Goal: Task Accomplishment & Management: Manage account settings

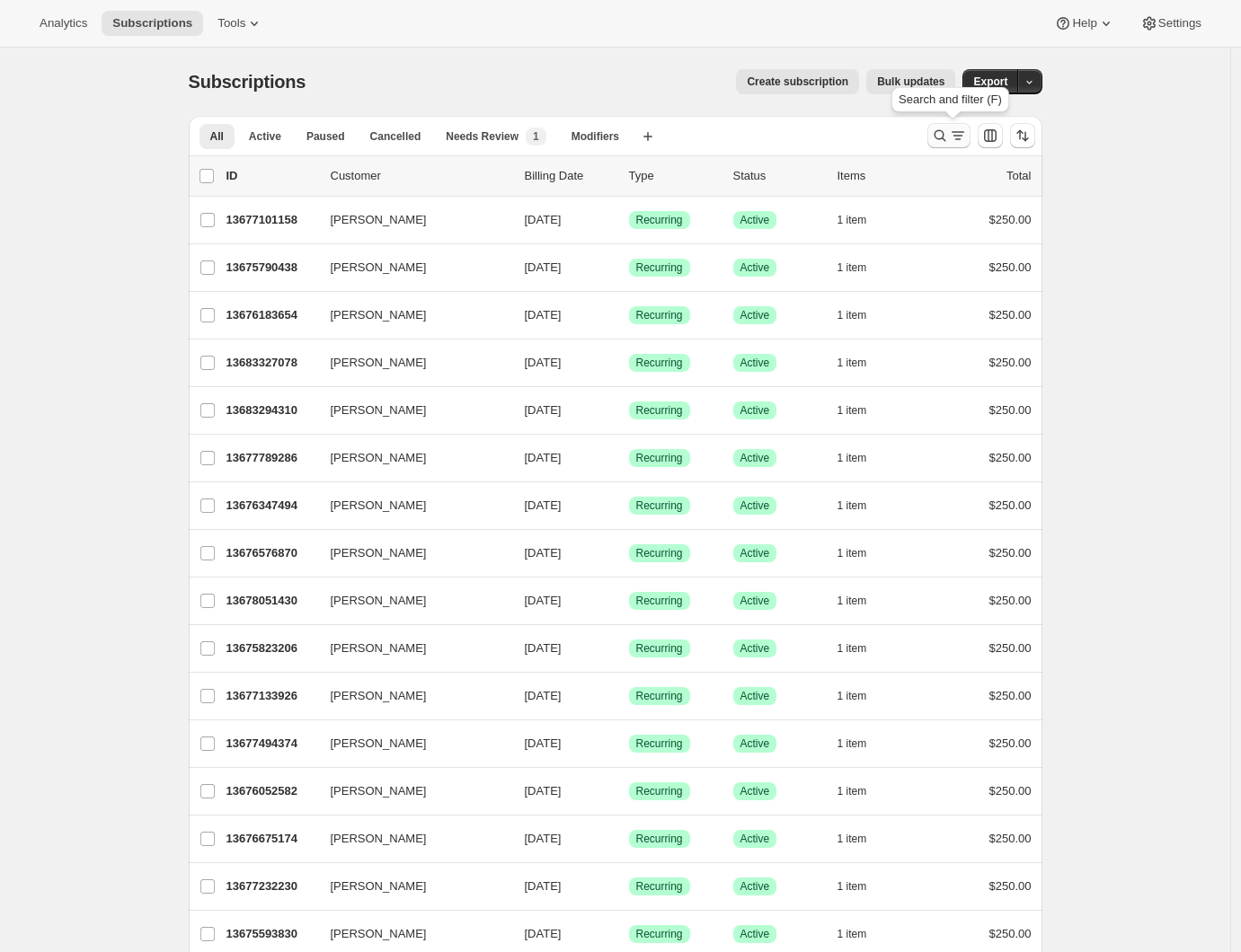
click at [958, 136] on icon "Search and filter results" at bounding box center [957, 136] width 18 height 18
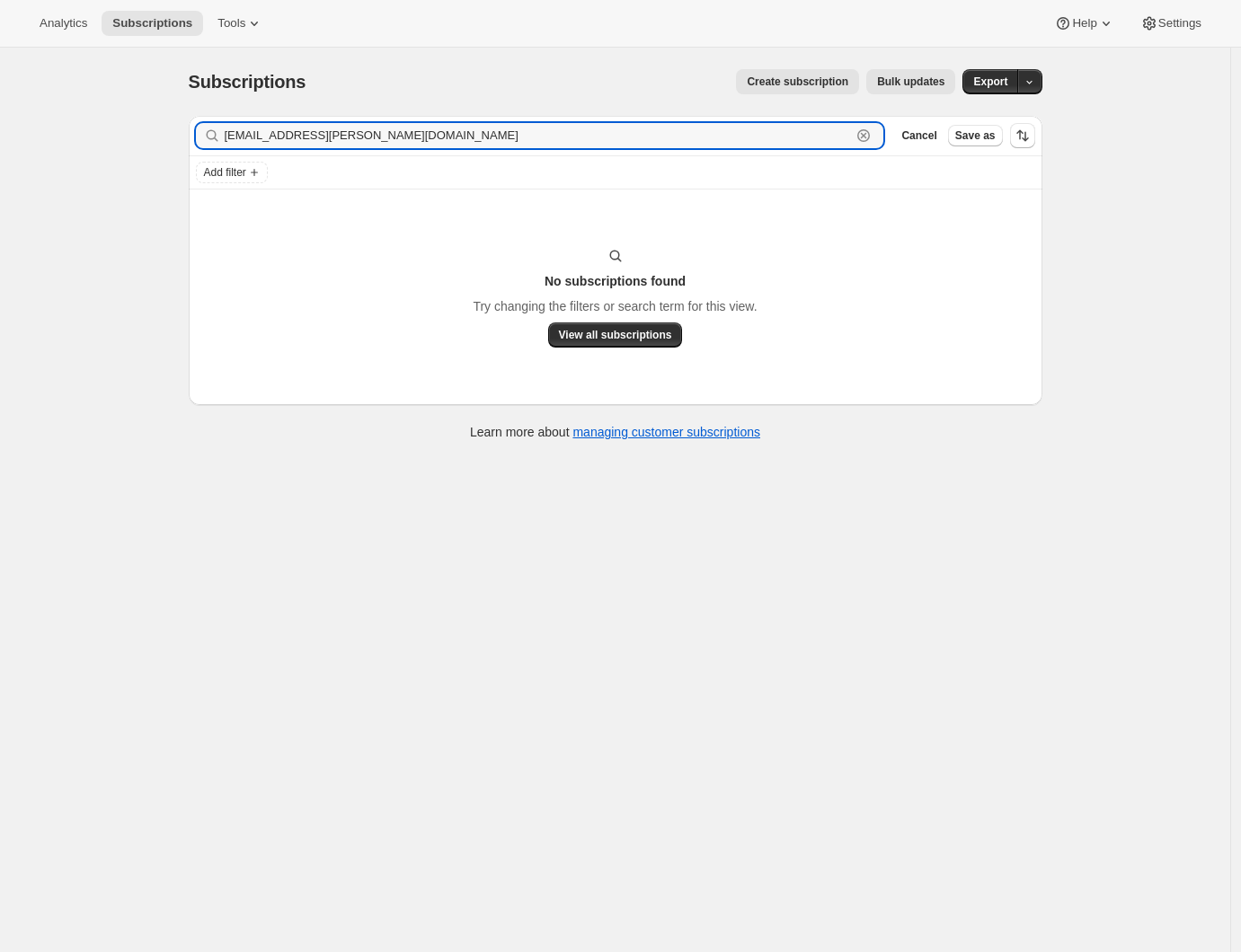
drag, startPoint x: 393, startPoint y: 141, endPoint x: 166, endPoint y: 120, distance: 228.0
click at [166, 120] on div "Subscriptions. This page is ready Subscriptions Create subscription Bulk update…" at bounding box center [615, 523] width 1230 height 952
paste input "[EMAIL_ADDRESS][DOMAIN_NAME]"
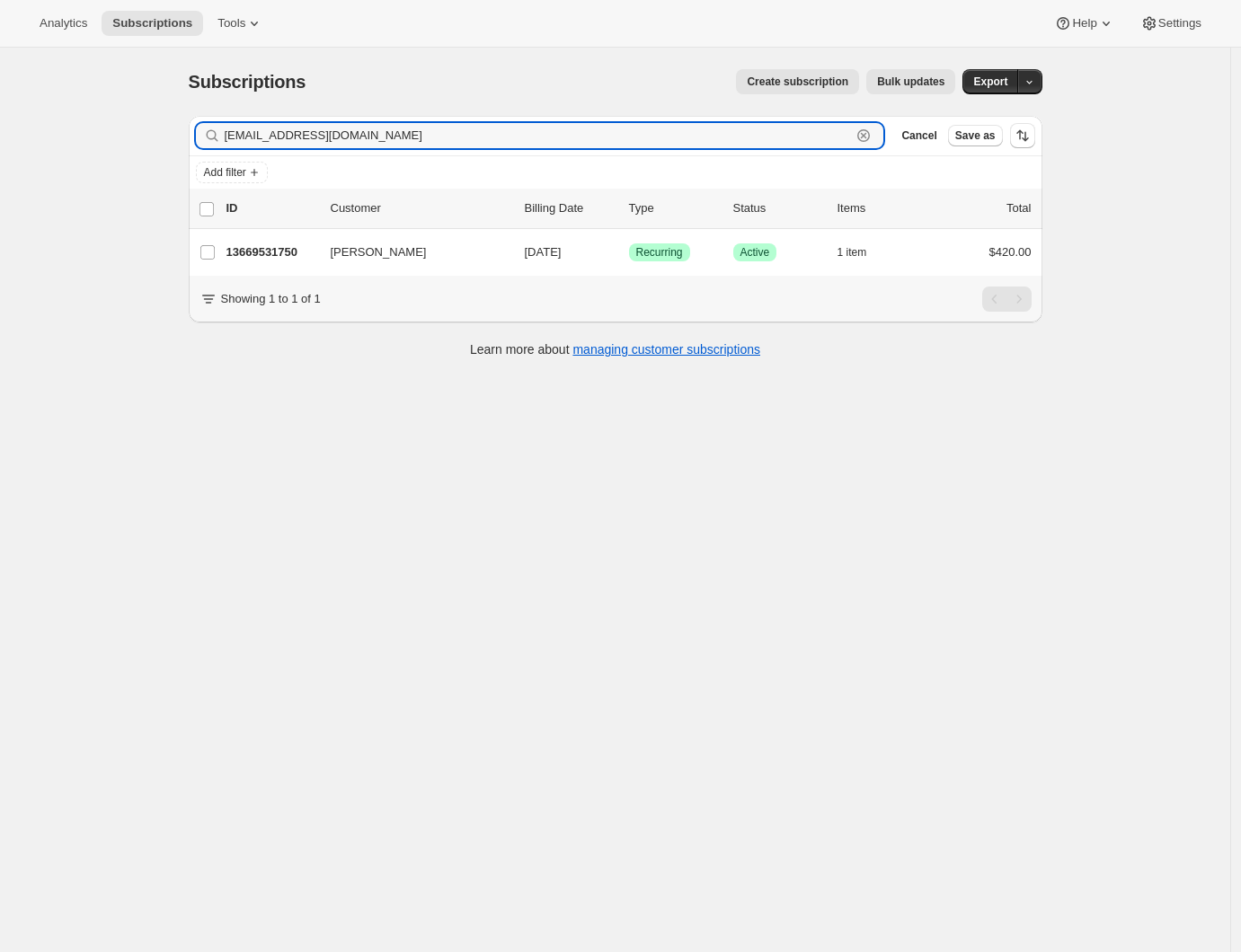
type input "[EMAIL_ADDRESS][DOMAIN_NAME]"
click at [334, 398] on div "Subscriptions. This page is ready Subscriptions Create subscription Bulk update…" at bounding box center [615, 523] width 1230 height 952
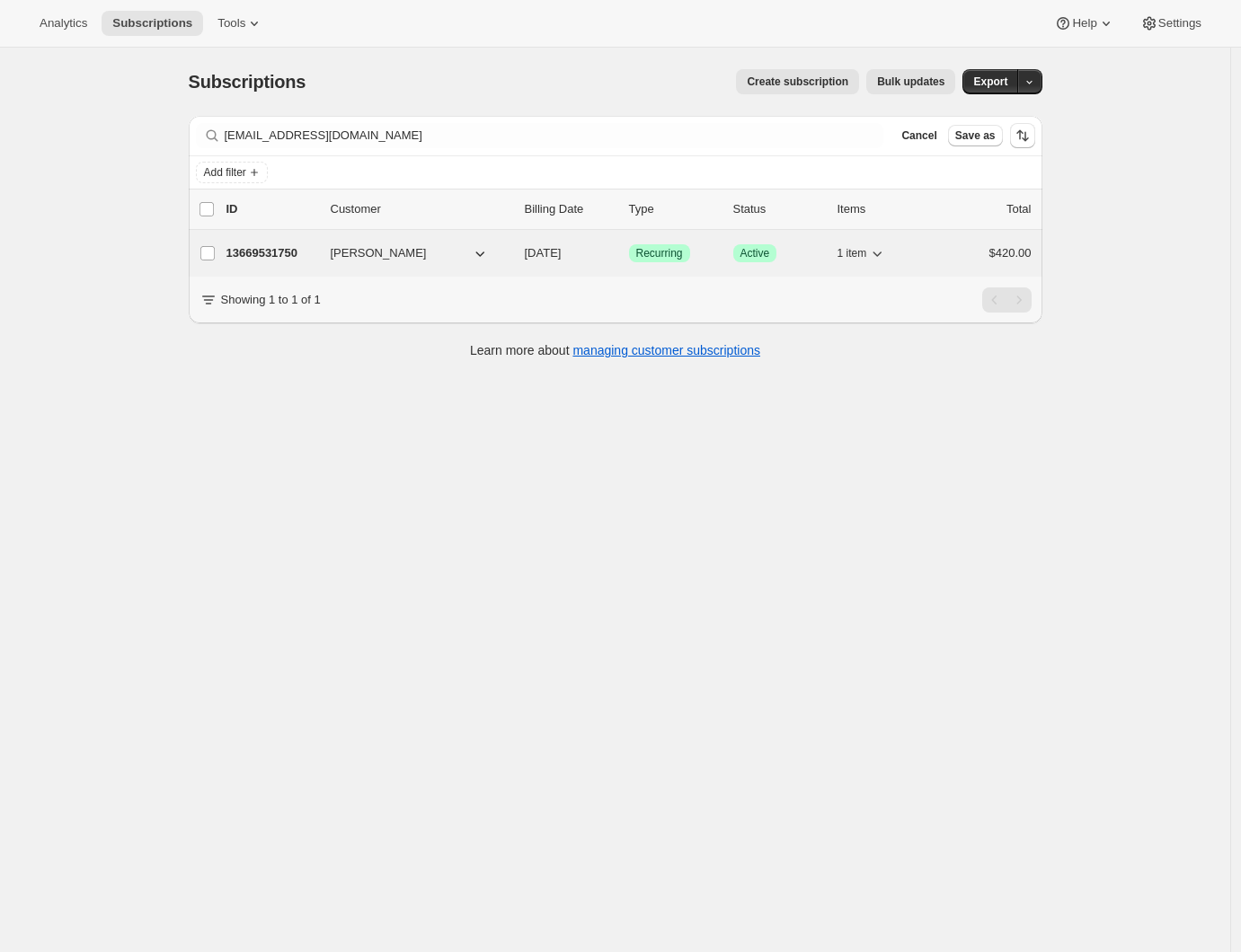
click at [276, 257] on p "13669531750" at bounding box center [271, 253] width 90 height 18
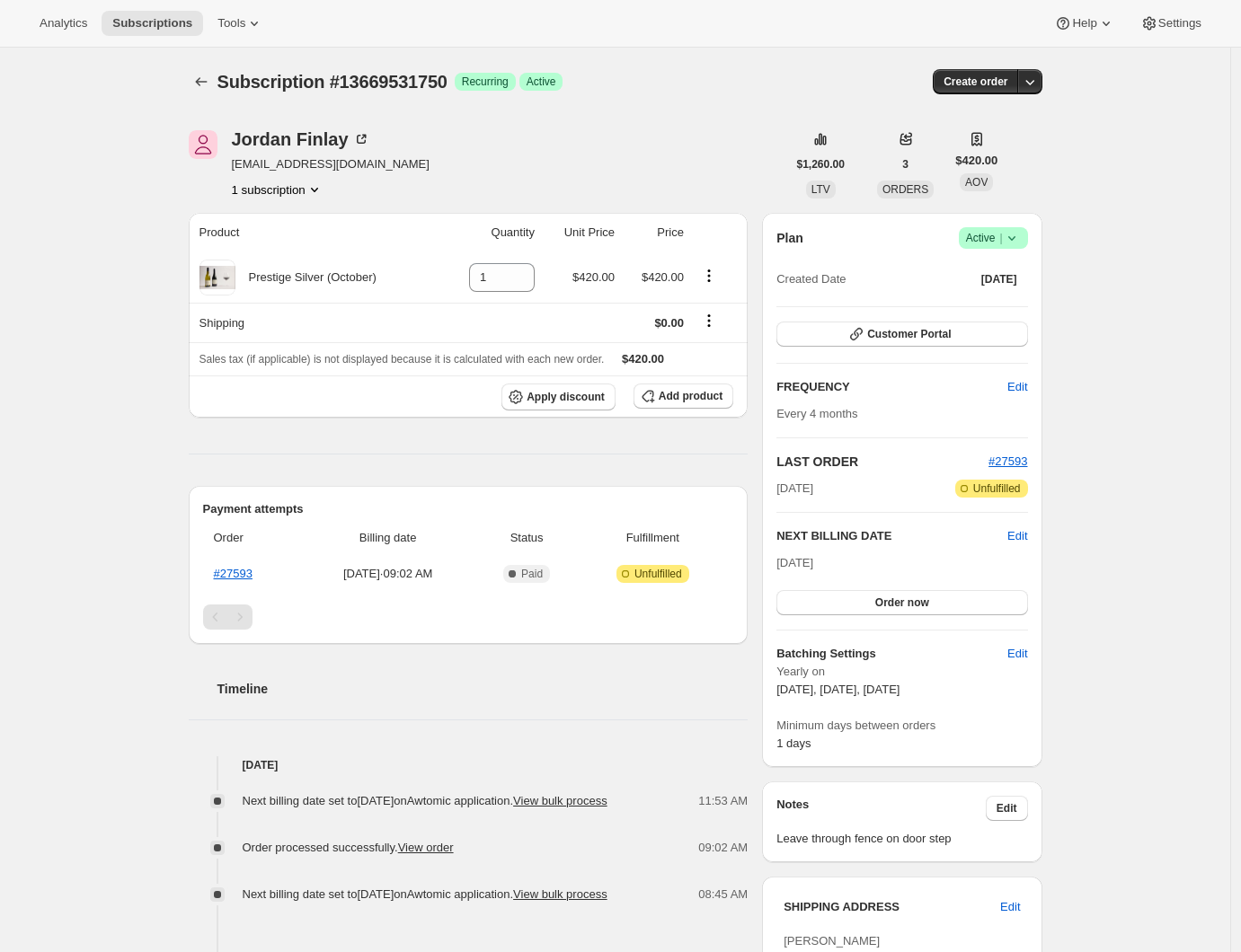
click at [1114, 484] on div "Subscription #13669531750. This page is ready Subscription #13669531750 Success…" at bounding box center [615, 748] width 1230 height 1400
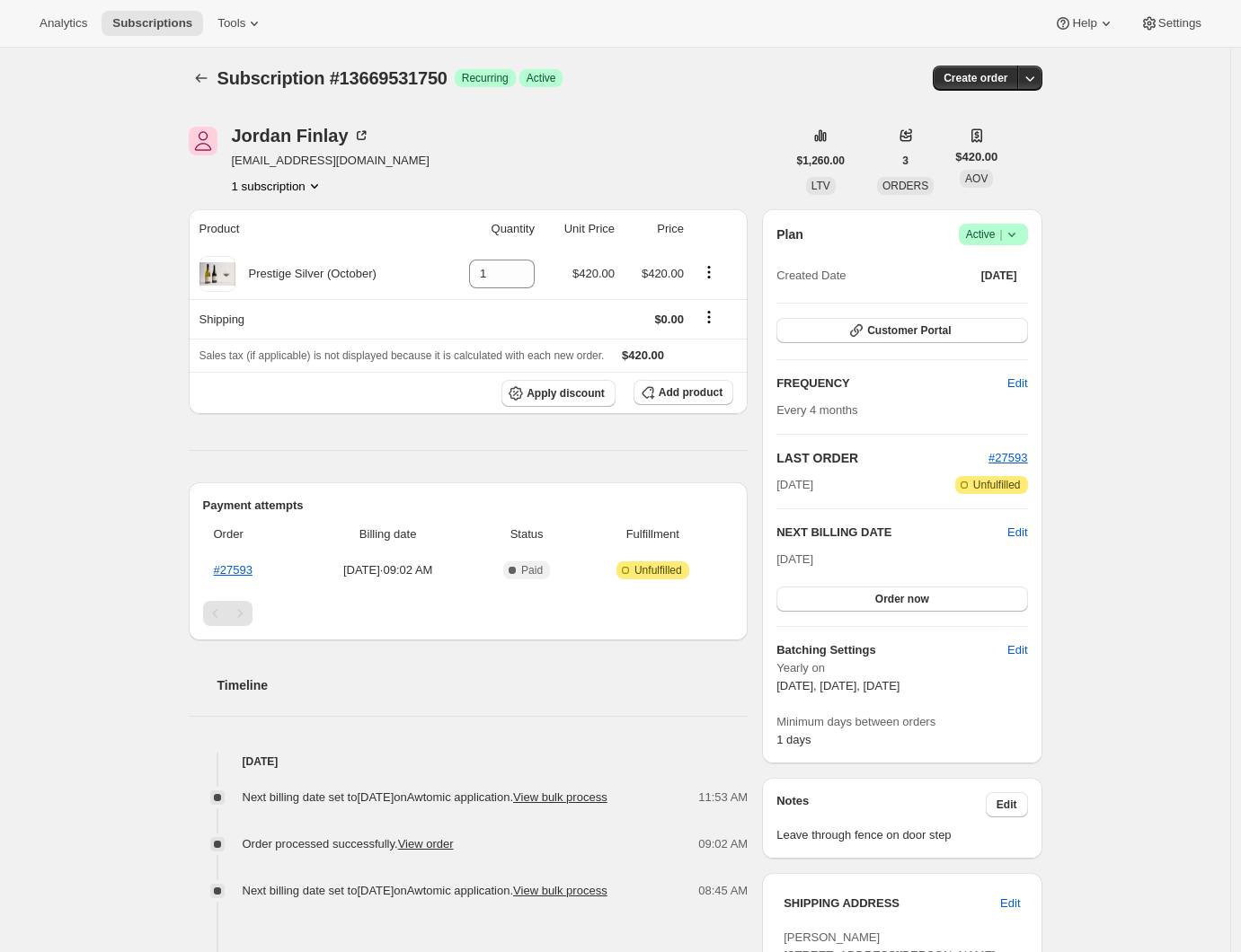
scroll to position [551, 0]
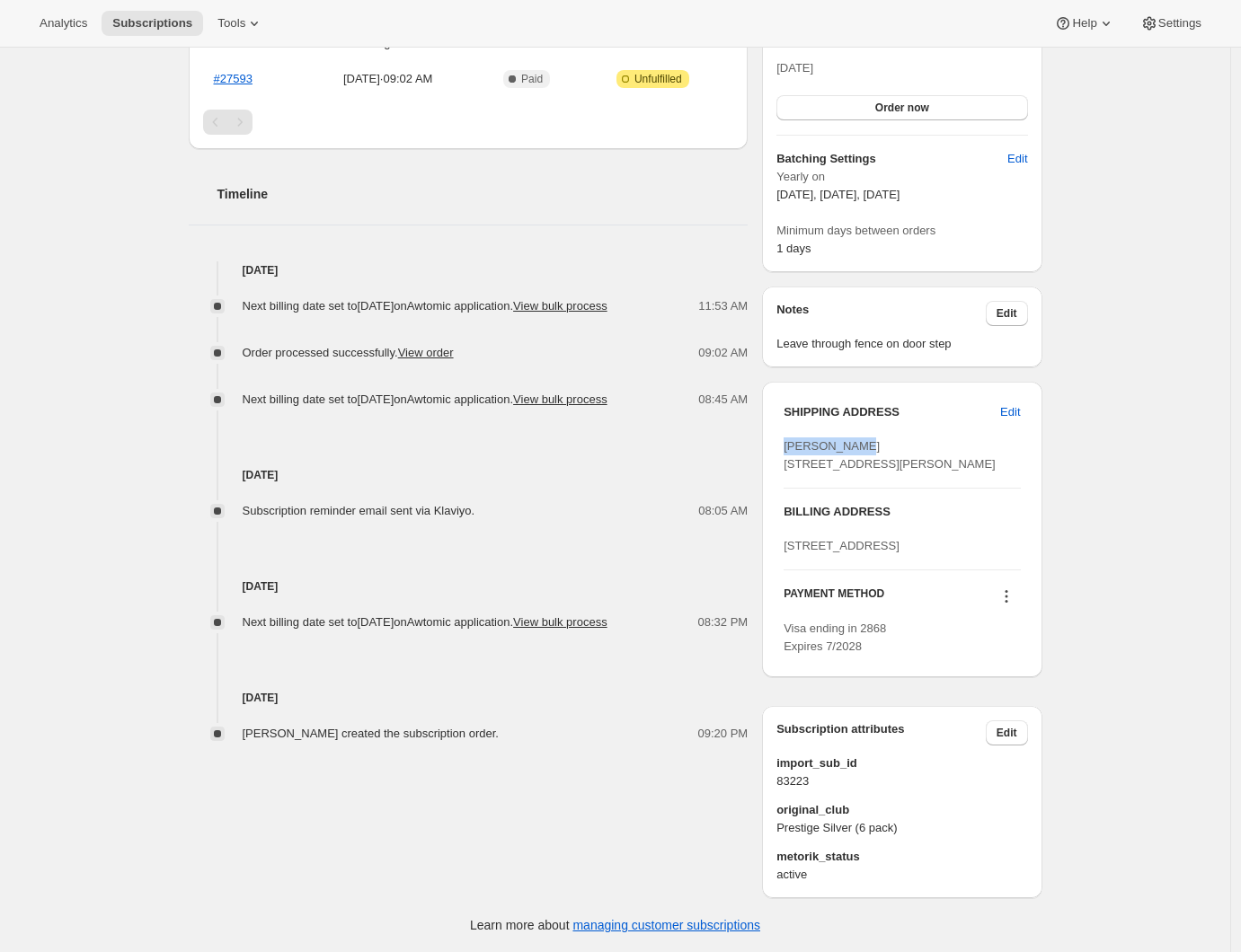
drag, startPoint x: 866, startPoint y: 392, endPoint x: 773, endPoint y: 392, distance: 93.0
click at [773, 392] on div "SHIPPING ADDRESS Edit [PERSON_NAME] [STREET_ADDRESS][PERSON_NAME] BILLING ADDRE…" at bounding box center [902, 529] width 280 height 295
copy span "[PERSON_NAME]"
drag, startPoint x: 1234, startPoint y: 434, endPoint x: 1175, endPoint y: 376, distance: 82.7
click at [1175, 377] on div "Subscription #13669531750. This page is ready Subscription #13669531750 Success…" at bounding box center [615, 253] width 1230 height 1400
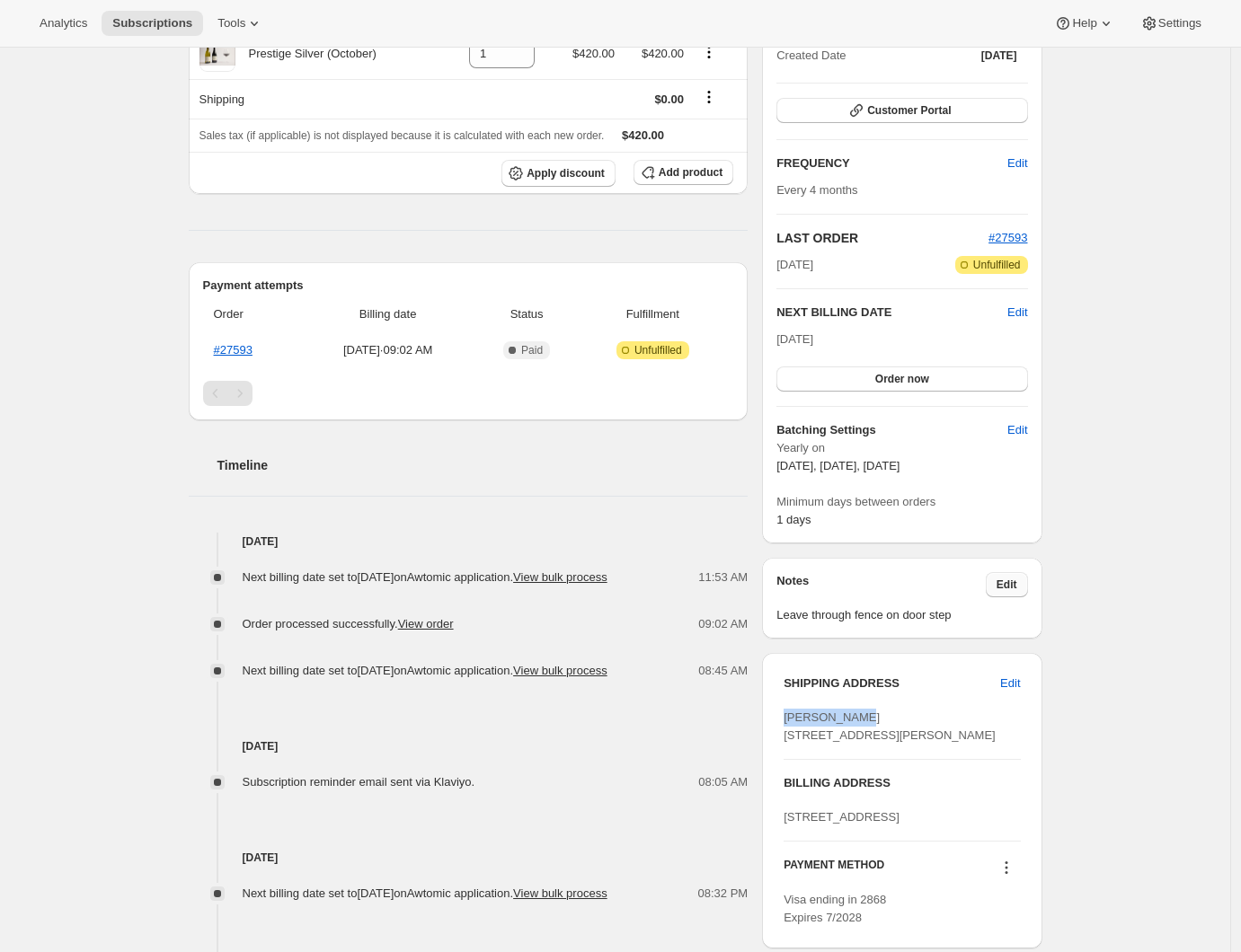
scroll to position [0, 0]
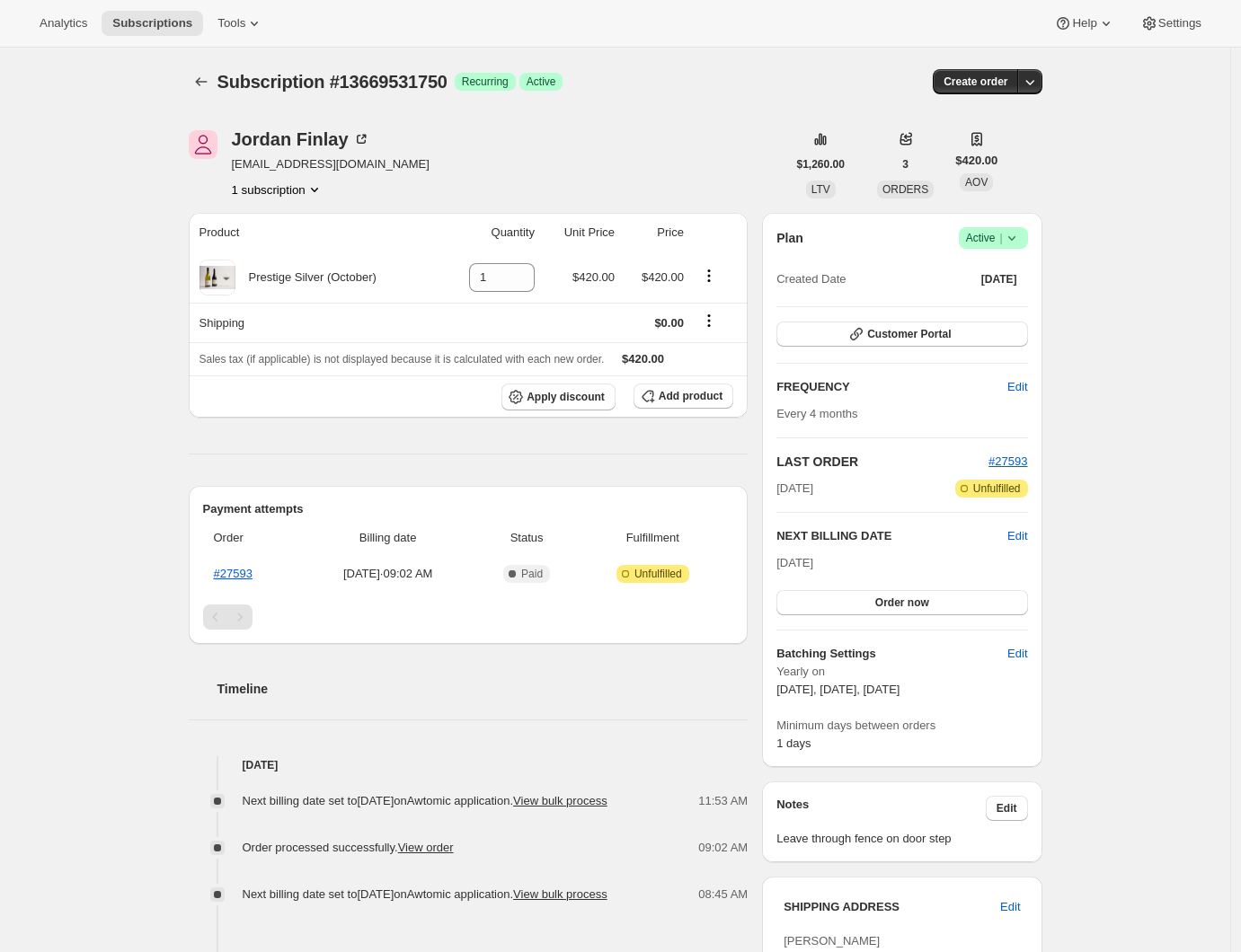
click at [440, 180] on div "[PERSON_NAME] [PERSON_NAME][EMAIL_ADDRESS][DOMAIN_NAME] 1 subscription" at bounding box center [488, 163] width 598 height 68
drag, startPoint x: 372, startPoint y: 162, endPoint x: 235, endPoint y: 166, distance: 137.1
click at [235, 166] on div "[PERSON_NAME] [PERSON_NAME][EMAIL_ADDRESS][DOMAIN_NAME] 1 subscription" at bounding box center [488, 163] width 598 height 68
copy span "[EMAIL_ADDRESS][DOMAIN_NAME]"
drag, startPoint x: 1234, startPoint y: 358, endPoint x: 621, endPoint y: 170, distance: 641.2
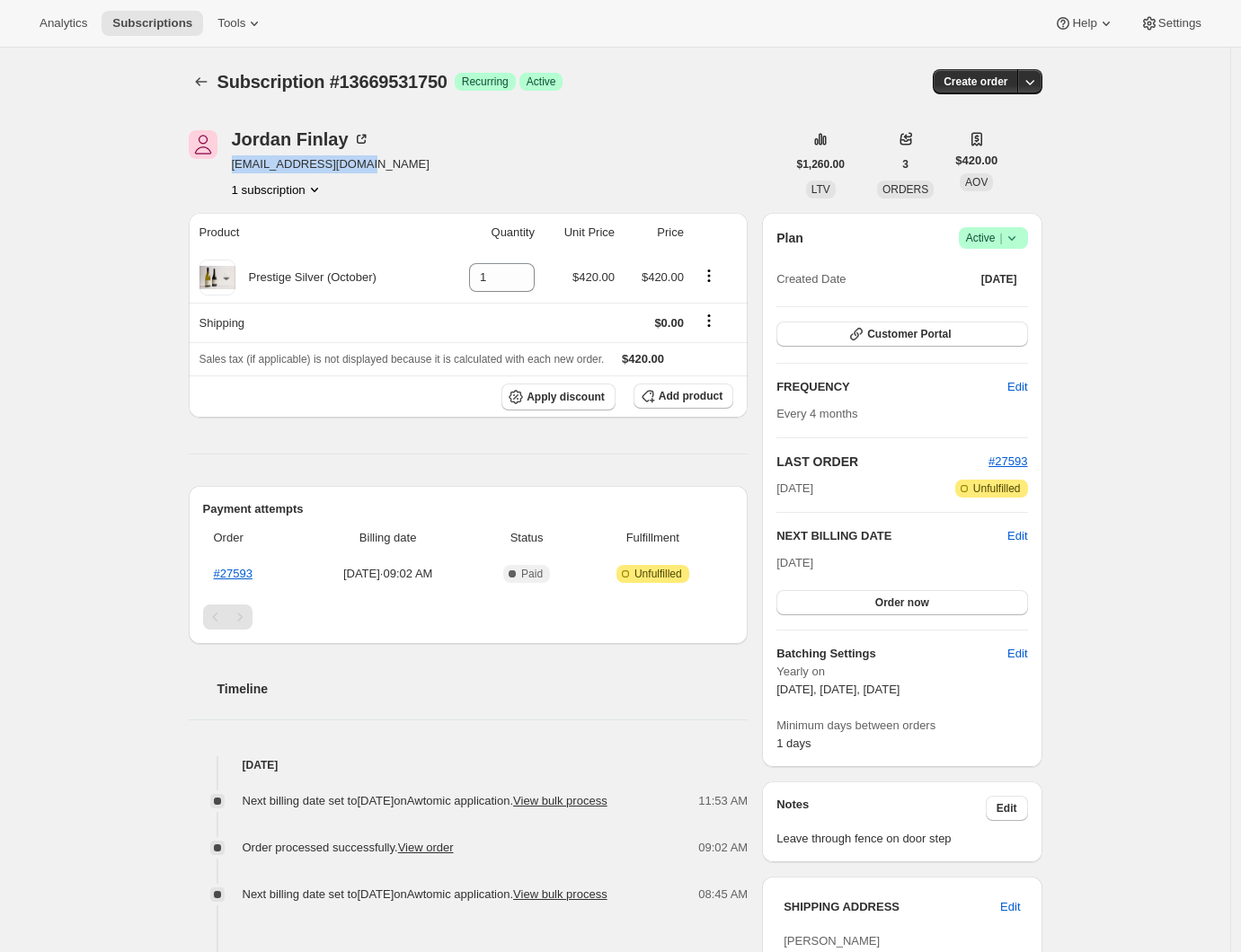
click at [621, 170] on div "[PERSON_NAME] [PERSON_NAME][EMAIL_ADDRESS][DOMAIN_NAME] 1 subscription" at bounding box center [488, 163] width 598 height 68
click at [1120, 276] on div "Subscription #13669531750. This page is ready Subscription #13669531750 Success…" at bounding box center [615, 748] width 1230 height 1400
click at [1020, 243] on icon at bounding box center [1012, 238] width 18 height 18
click at [988, 302] on span "Cancel subscription" at bounding box center [993, 304] width 101 height 13
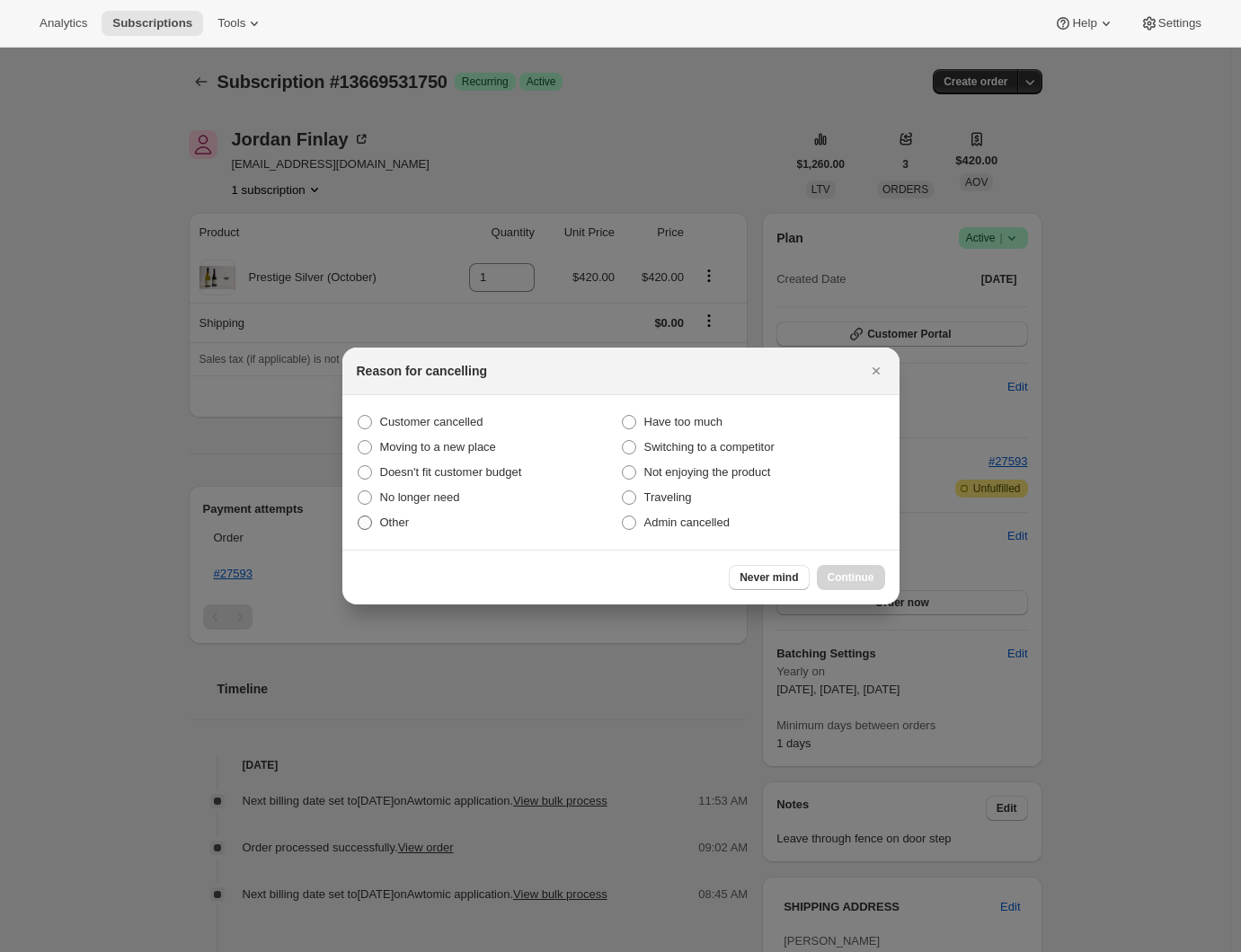
click at [372, 530] on span ":rcb:" at bounding box center [364, 522] width 16 height 16
click at [358, 517] on input "Other" at bounding box center [357, 516] width 1 height 1
radio input "true"
drag, startPoint x: 365, startPoint y: 497, endPoint x: 417, endPoint y: 507, distance: 53.0
click at [365, 497] on span ":rcb:" at bounding box center [364, 497] width 14 height 14
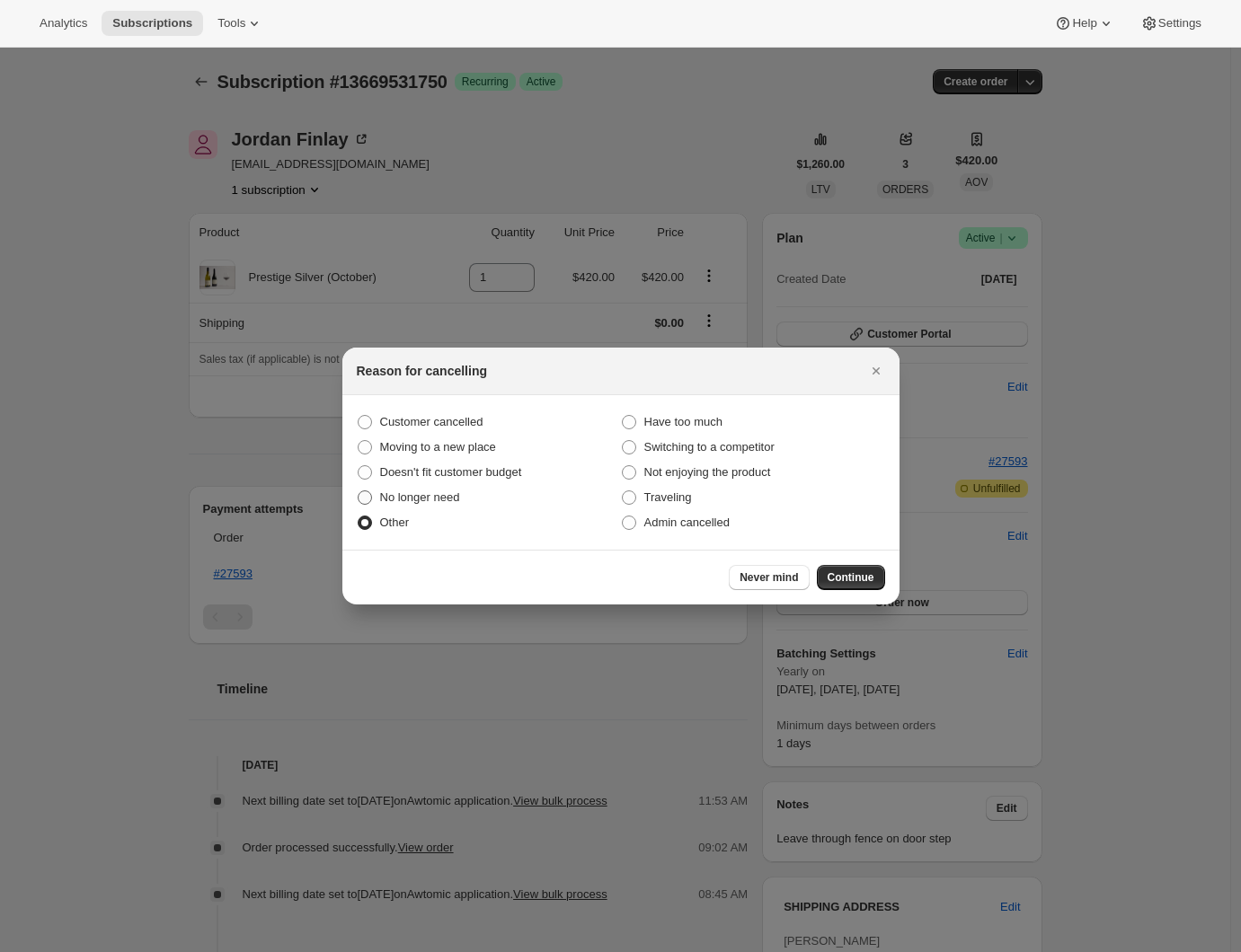
click at [358, 492] on input "No longer need" at bounding box center [357, 491] width 1 height 1
radio input "true"
radio input "false"
click at [852, 583] on span "Continue" at bounding box center [850, 577] width 47 height 14
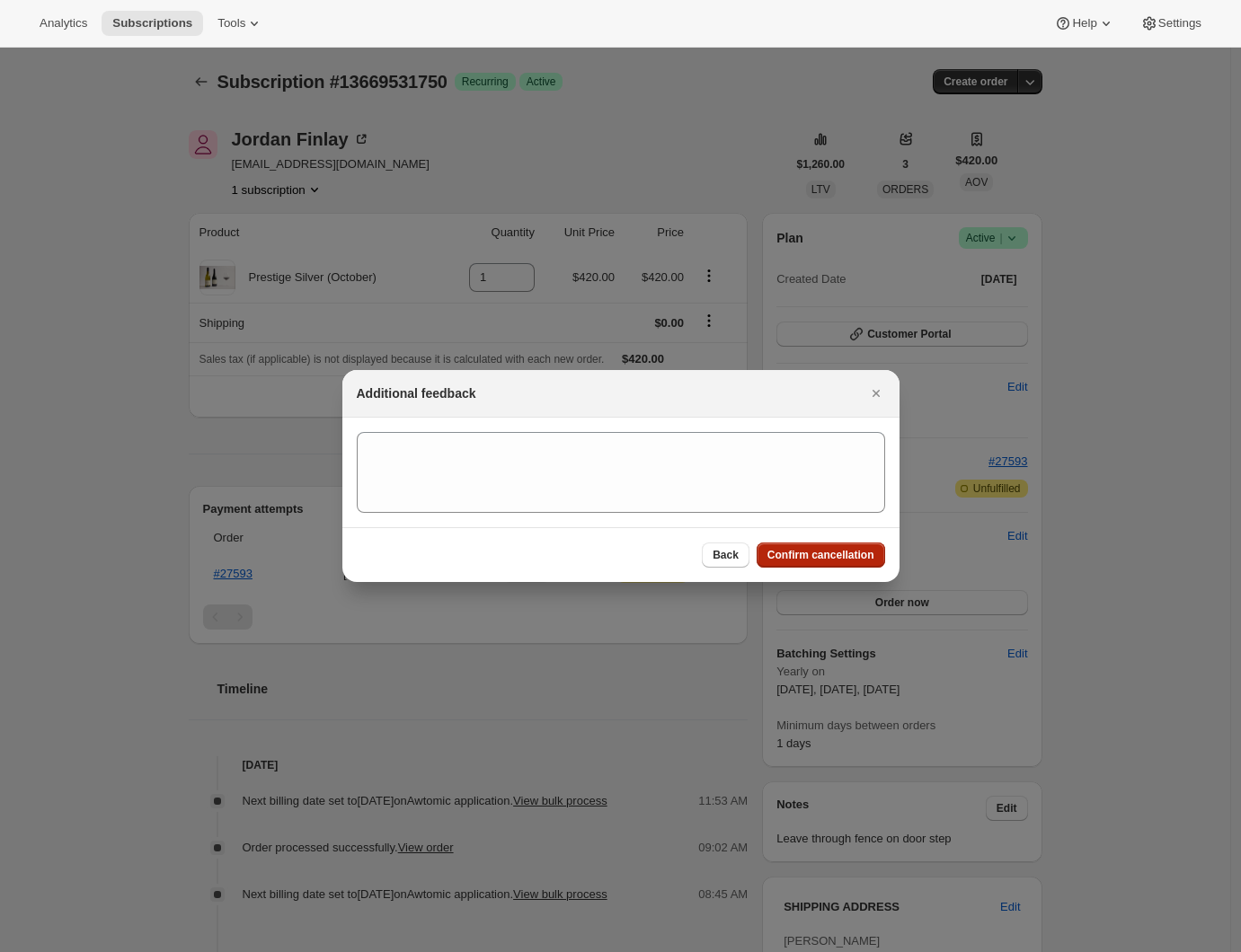
click at [834, 553] on span "Confirm cancellation" at bounding box center [821, 555] width 107 height 14
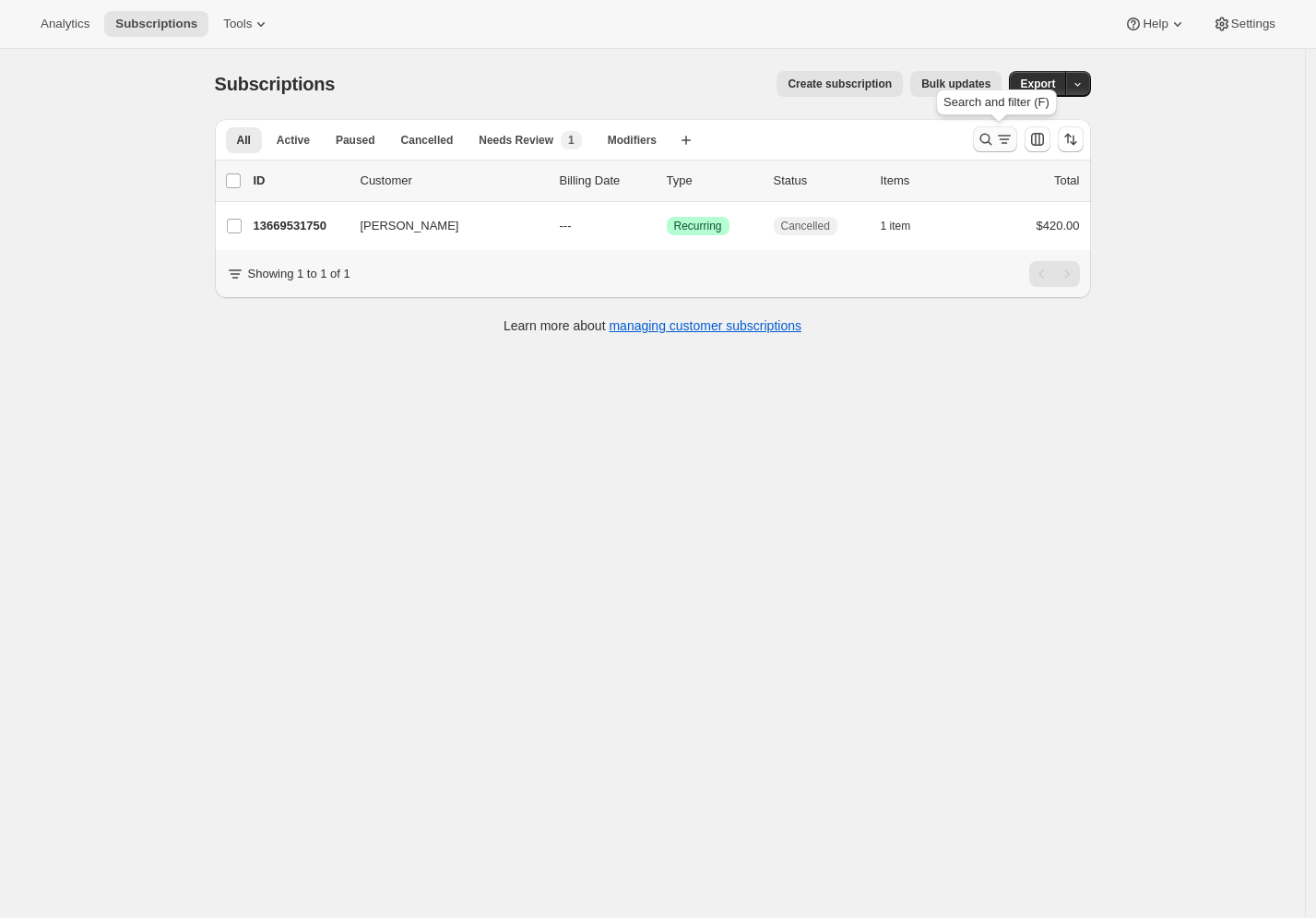
click at [1000, 148] on icon "Search and filter results" at bounding box center [1004, 139] width 19 height 19
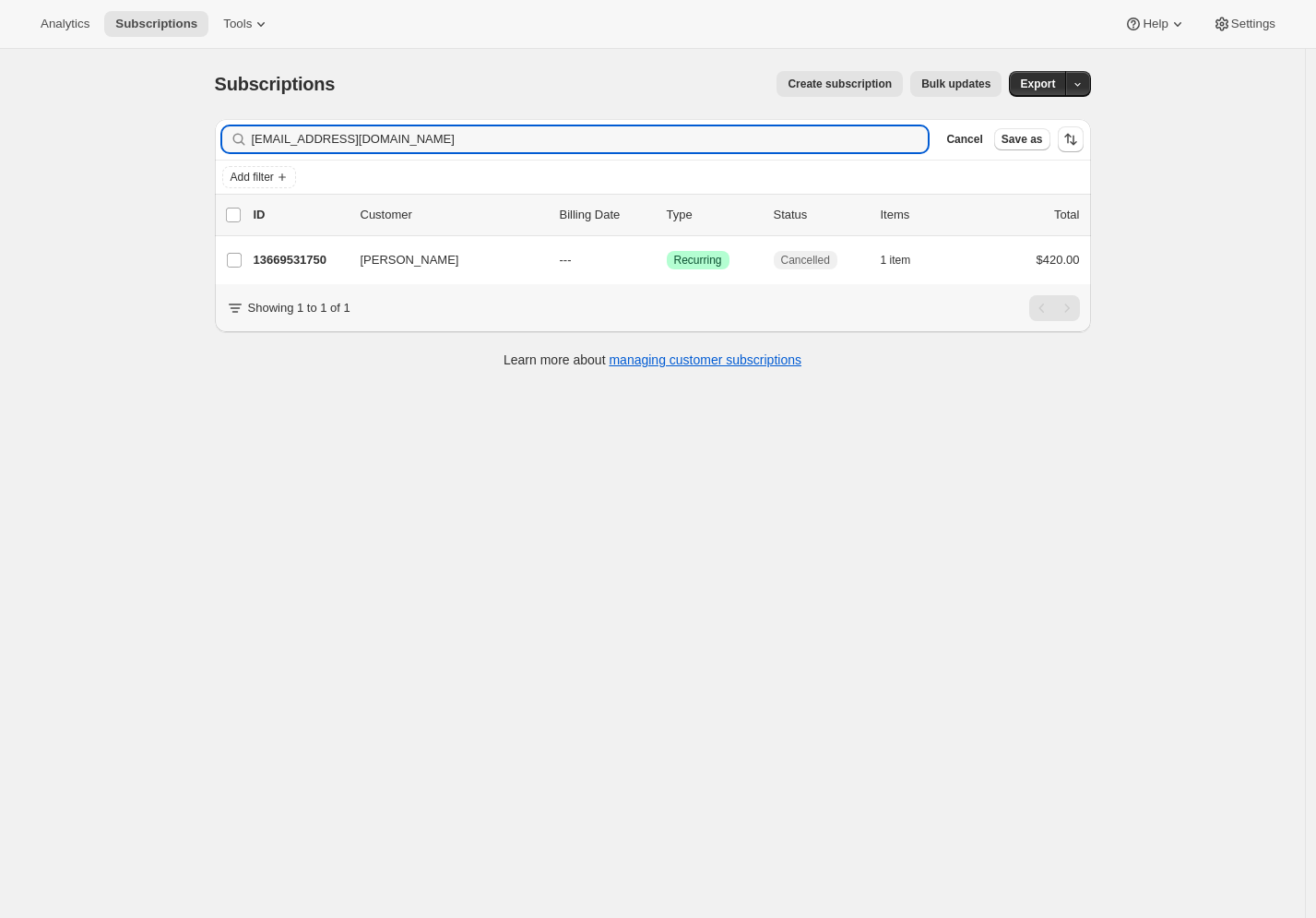
drag, startPoint x: 397, startPoint y: 140, endPoint x: 193, endPoint y: 139, distance: 204.0
click at [194, 140] on div "Subscriptions. This page is ready Subscriptions Create subscription Bulk update…" at bounding box center [652, 508] width 1305 height 918
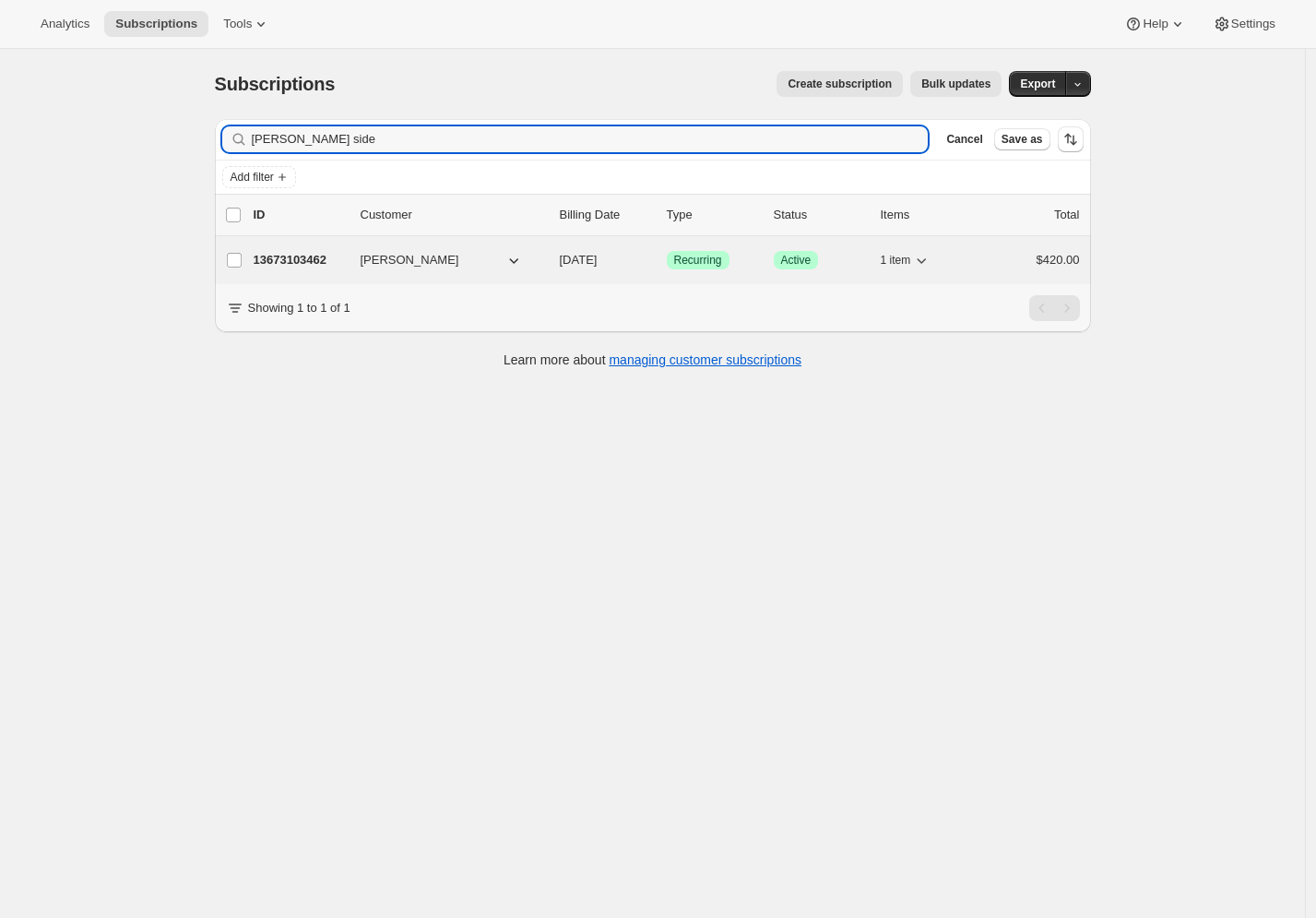
type input "Paul white side"
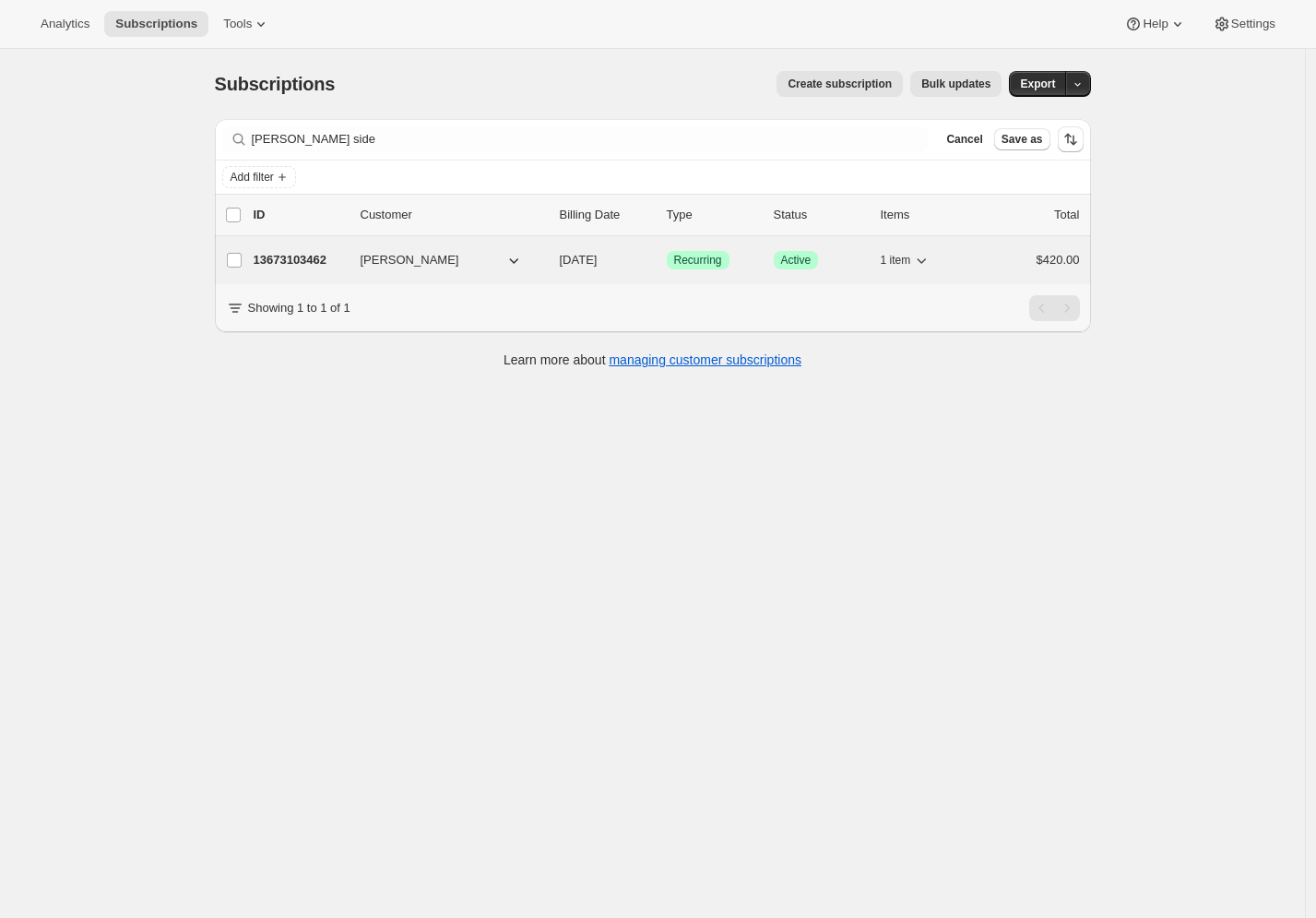
click at [328, 270] on div "13673103462 Paul Whiteside 02/08/2026 Success Recurring Success Active 1 item $…" at bounding box center [667, 260] width 827 height 26
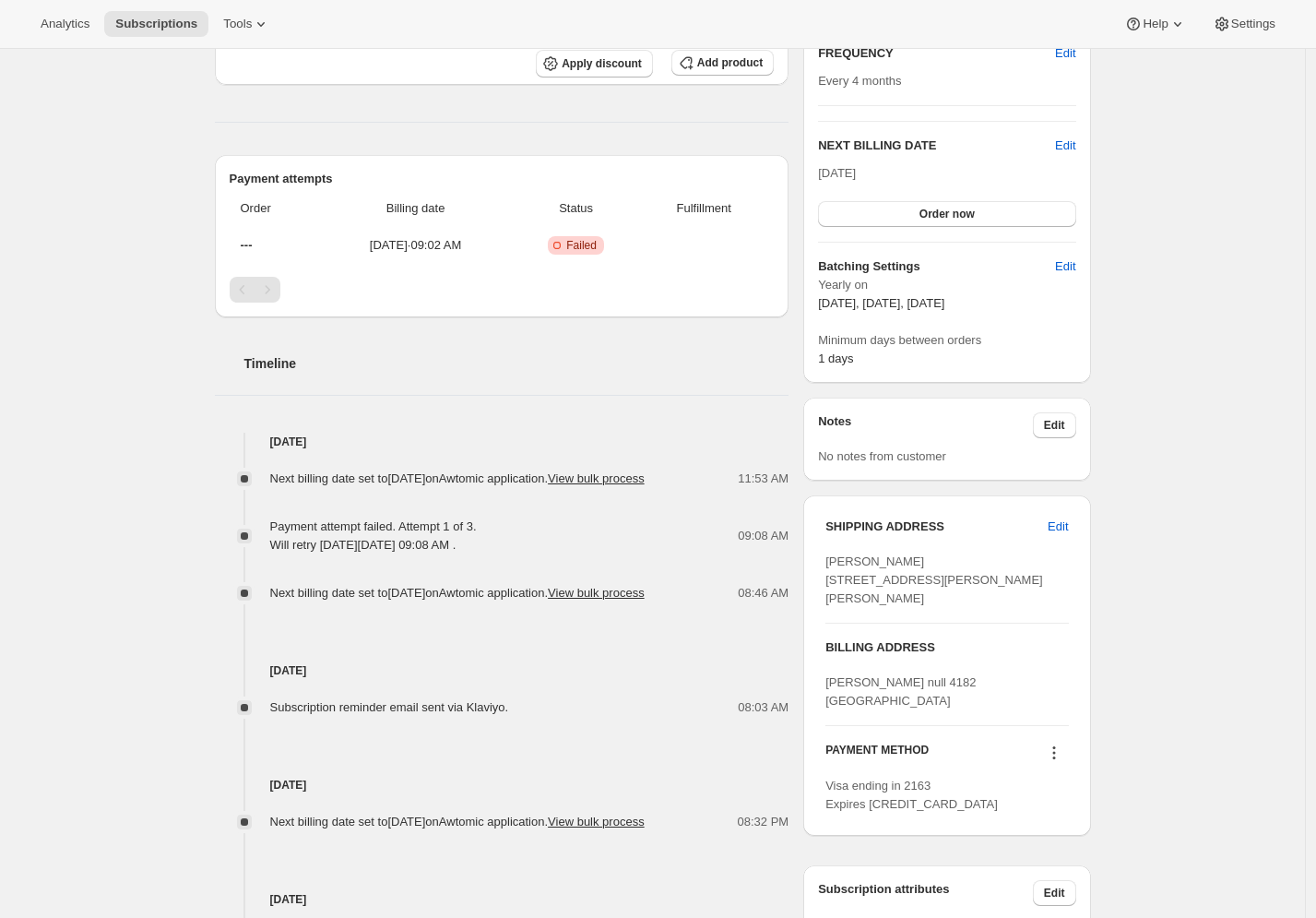
scroll to position [372, 0]
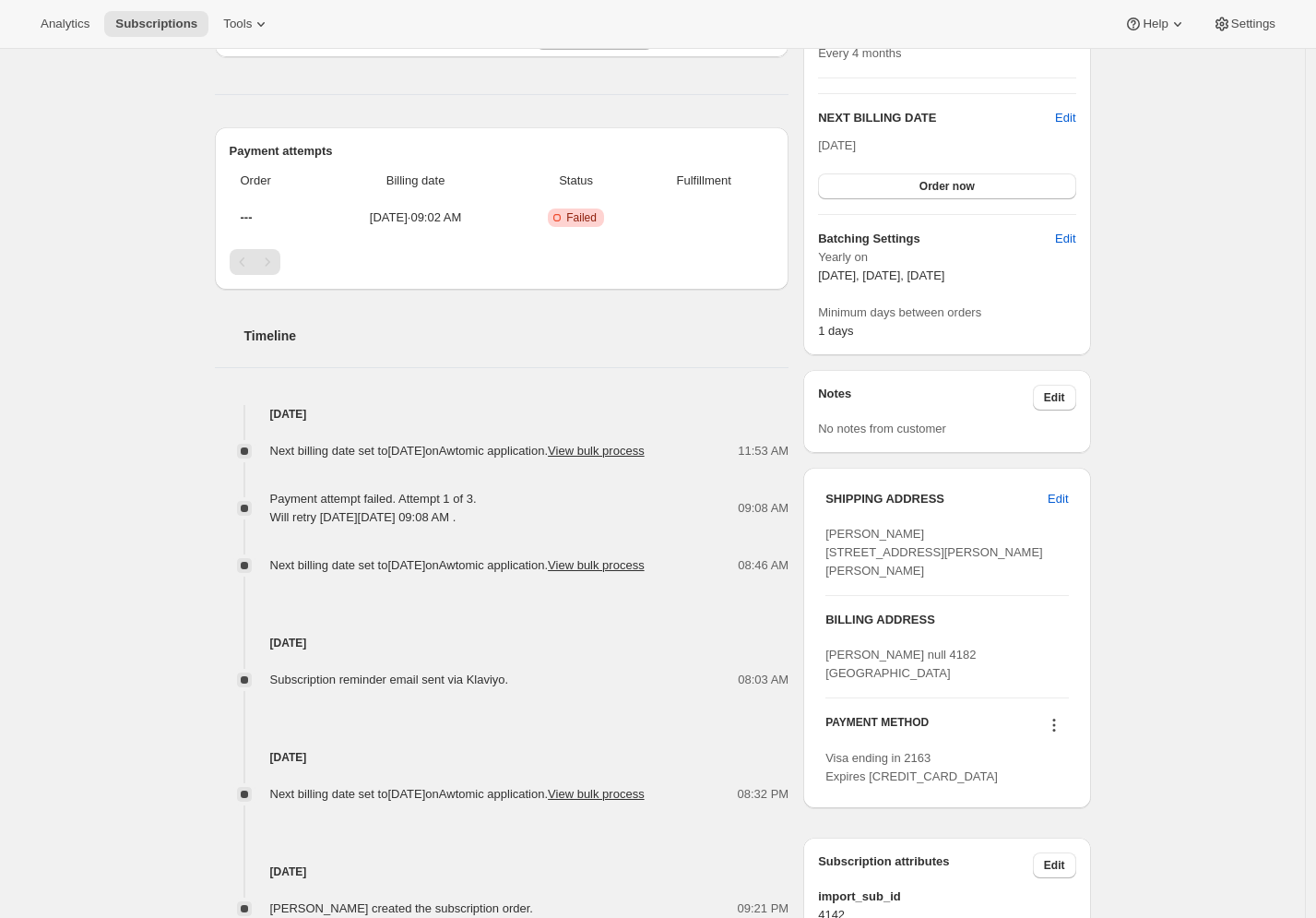
click at [1064, 735] on icon at bounding box center [1054, 725] width 19 height 19
click at [1038, 847] on span "Select payment method" at bounding box center [1052, 849] width 127 height 14
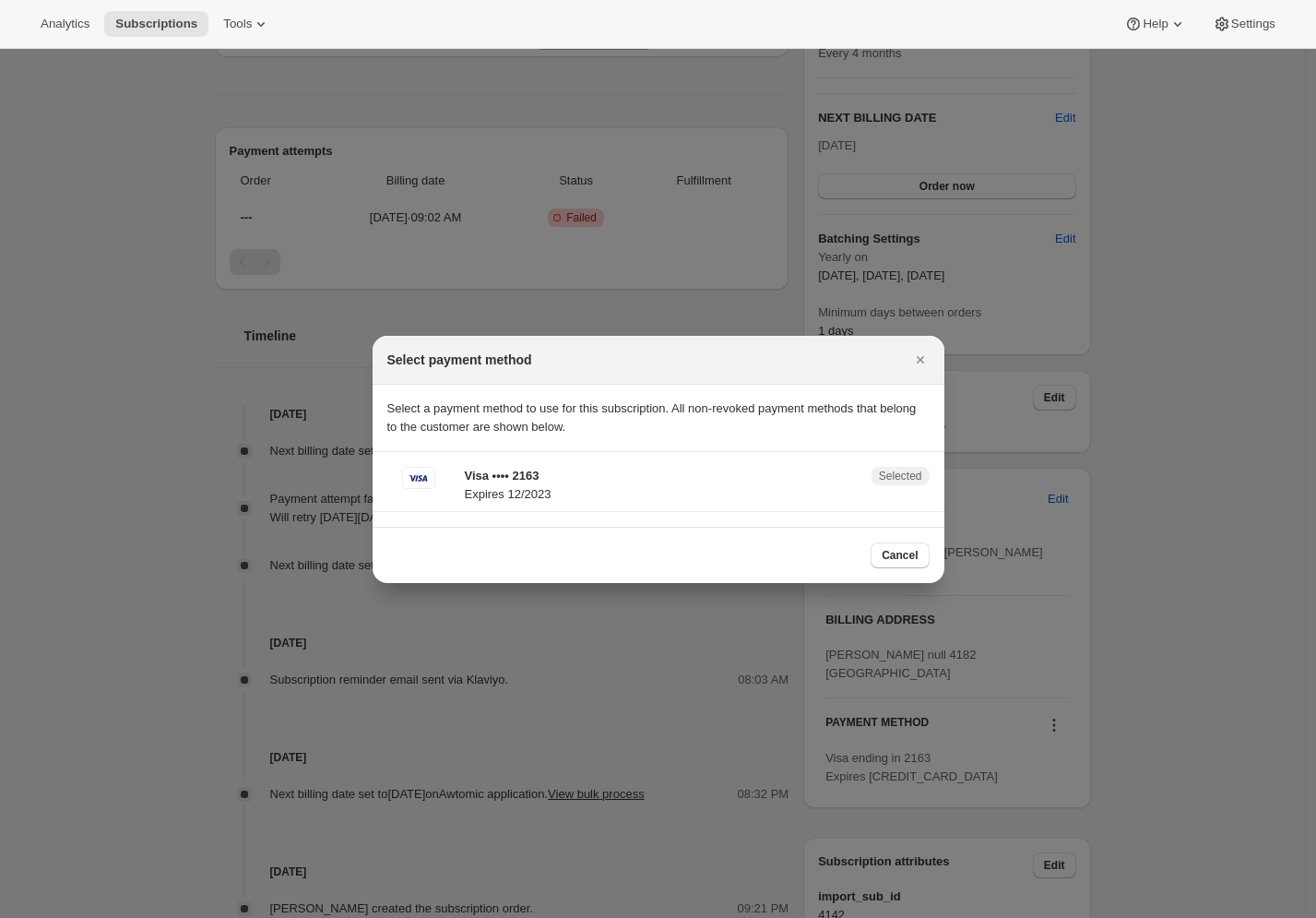
click at [1165, 534] on div at bounding box center [658, 459] width 1316 height 918
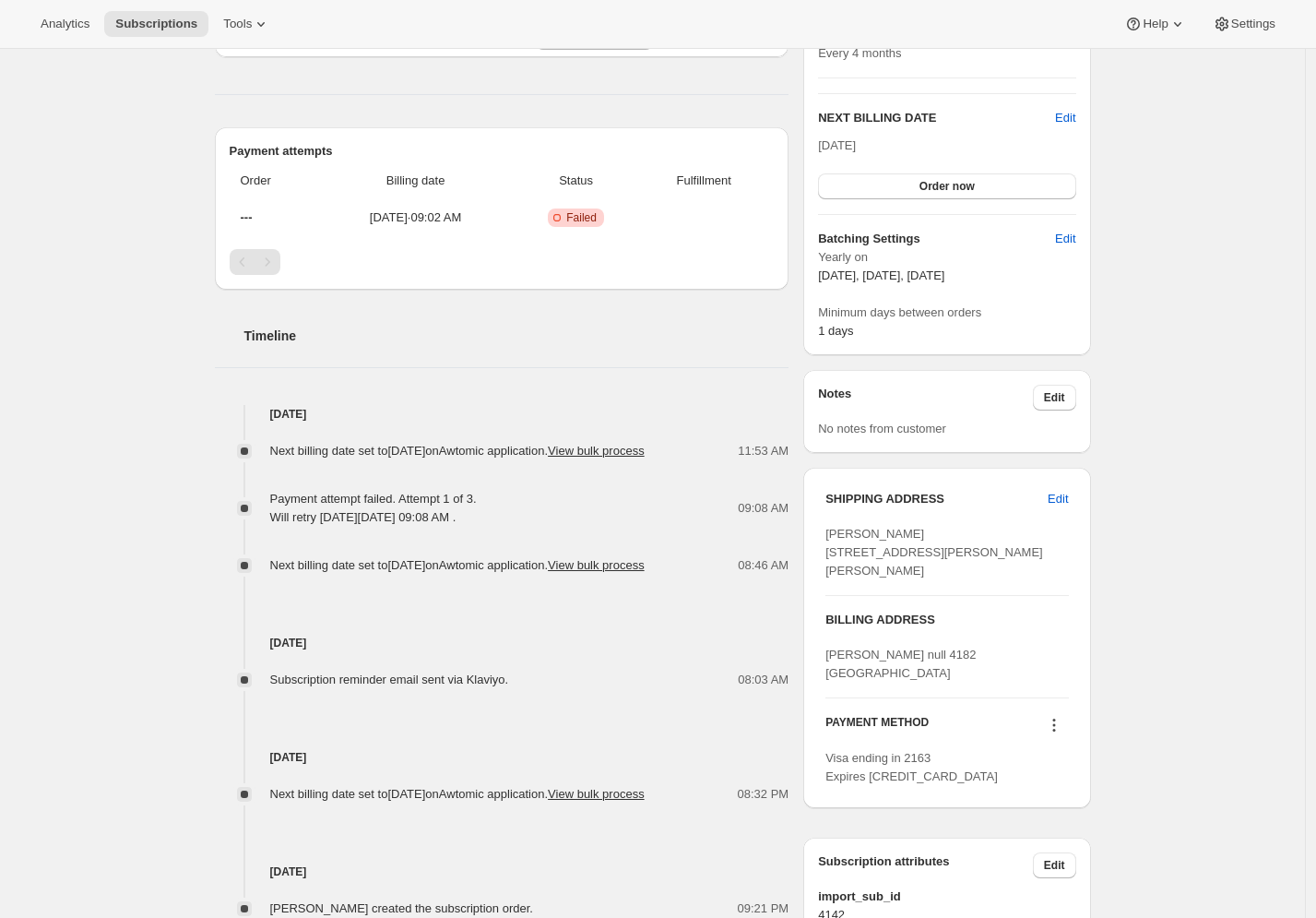
scroll to position [0, 0]
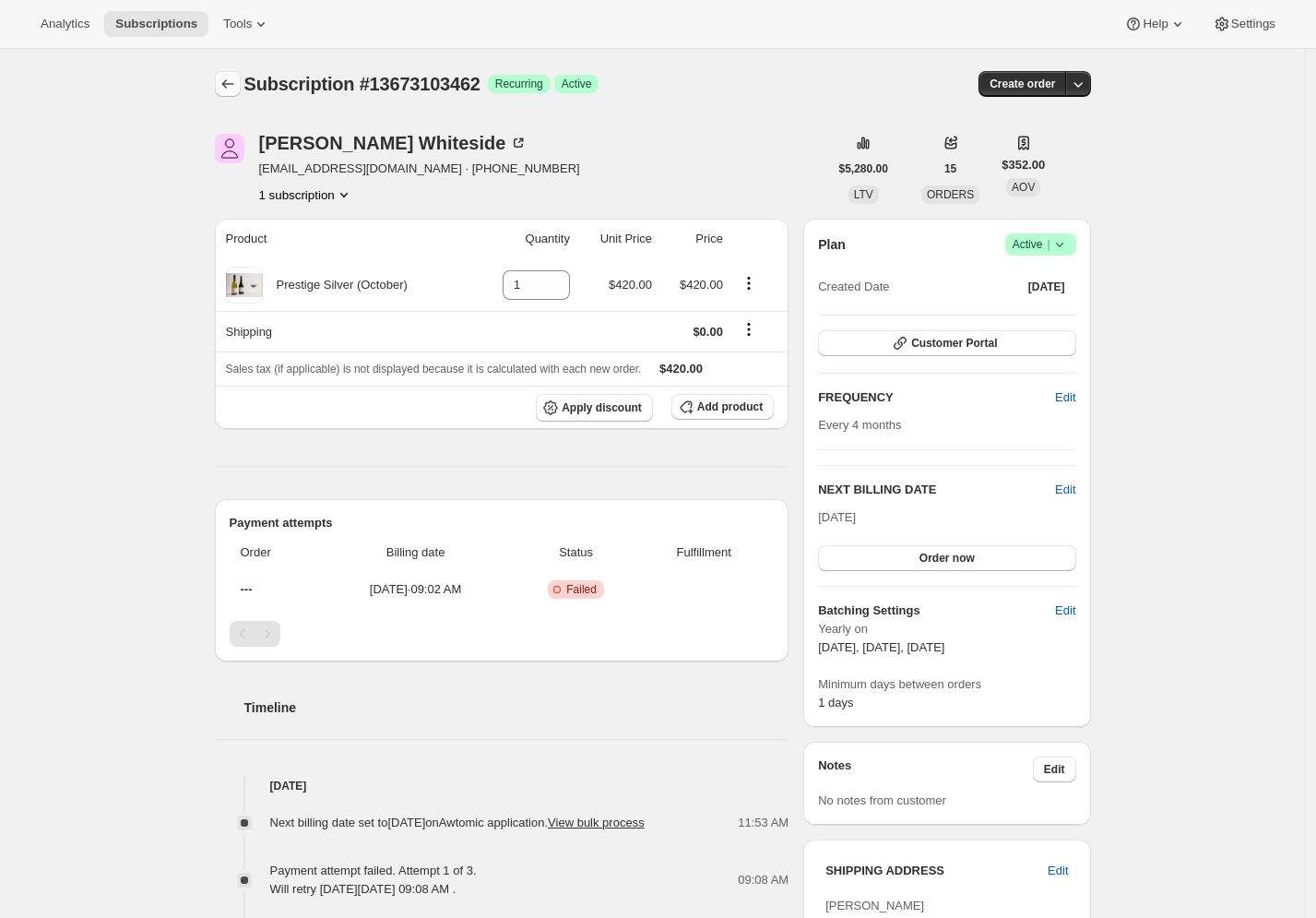
click at [228, 80] on icon "Subscriptions" at bounding box center [228, 83] width 19 height 19
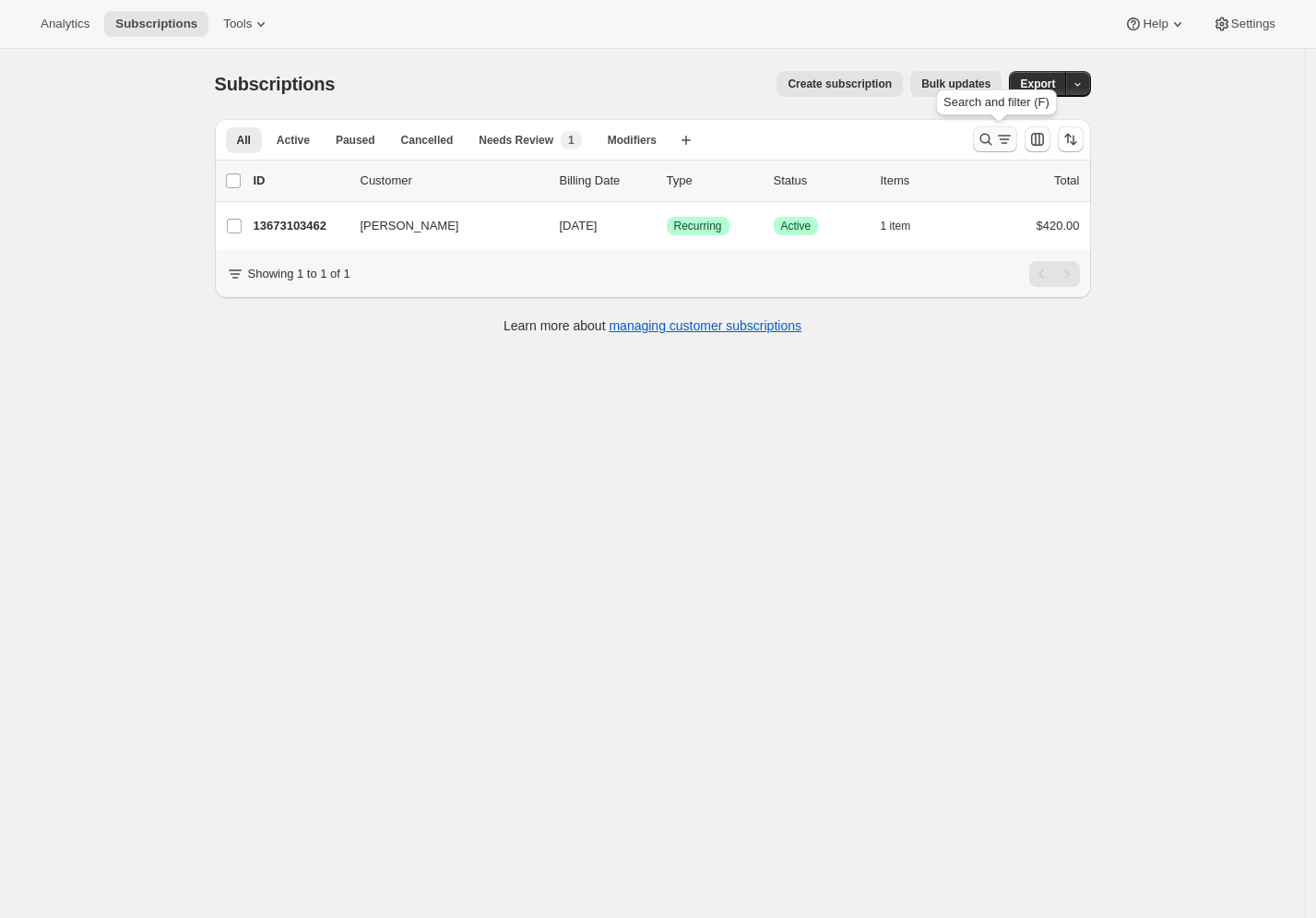
click at [995, 133] on icon "Search and filter results" at bounding box center [986, 139] width 19 height 19
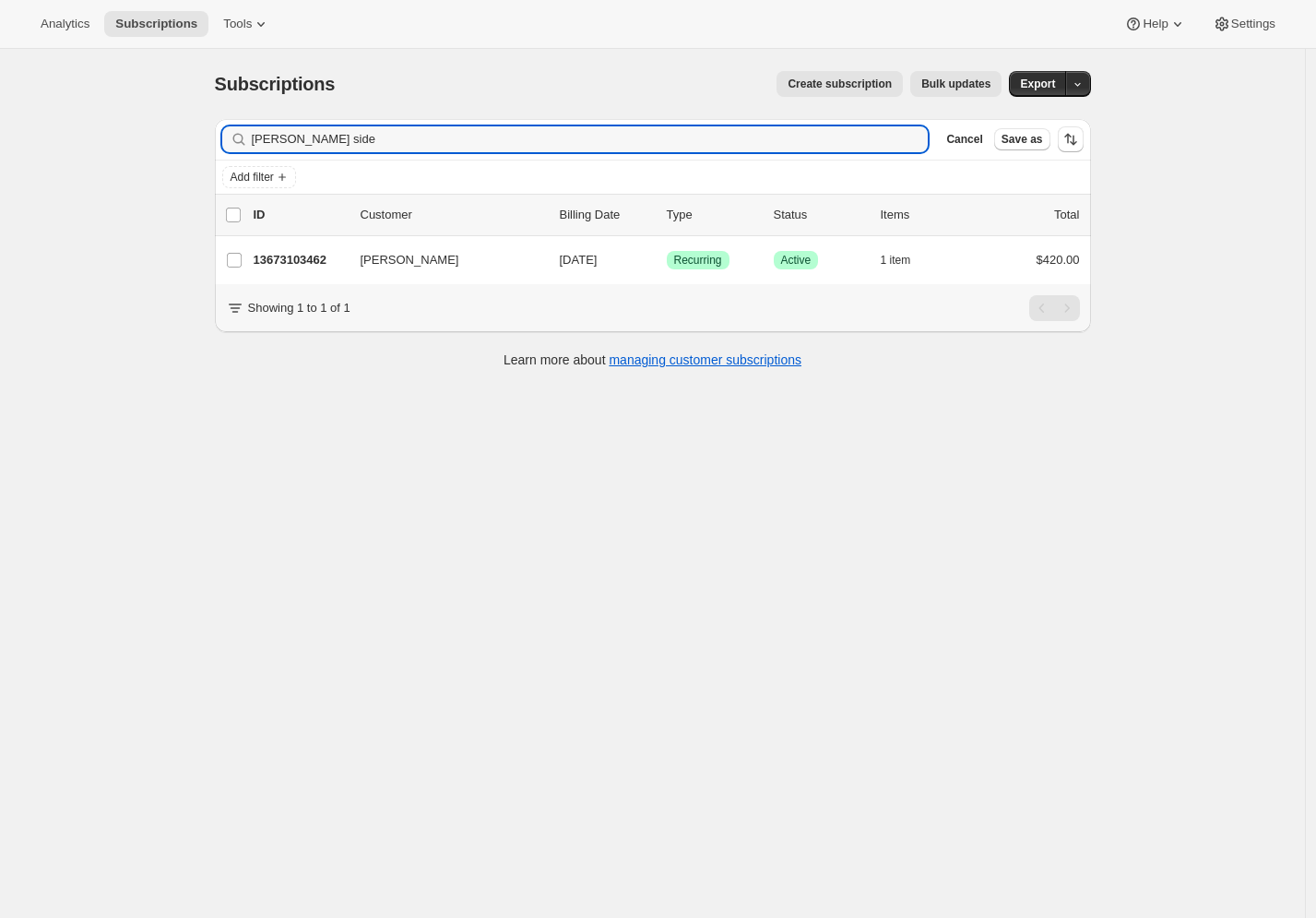
drag, startPoint x: 372, startPoint y: 146, endPoint x: 190, endPoint y: 132, distance: 182.5
click at [190, 132] on div "Subscriptions. This page is ready Subscriptions Create subscription Bulk update…" at bounding box center [652, 508] width 1305 height 918
drag, startPoint x: 375, startPoint y: 139, endPoint x: 102, endPoint y: 112, distance: 274.3
click at [102, 112] on div "Subscriptions. This page is ready Subscriptions Create subscription Bulk update…" at bounding box center [652, 508] width 1305 height 918
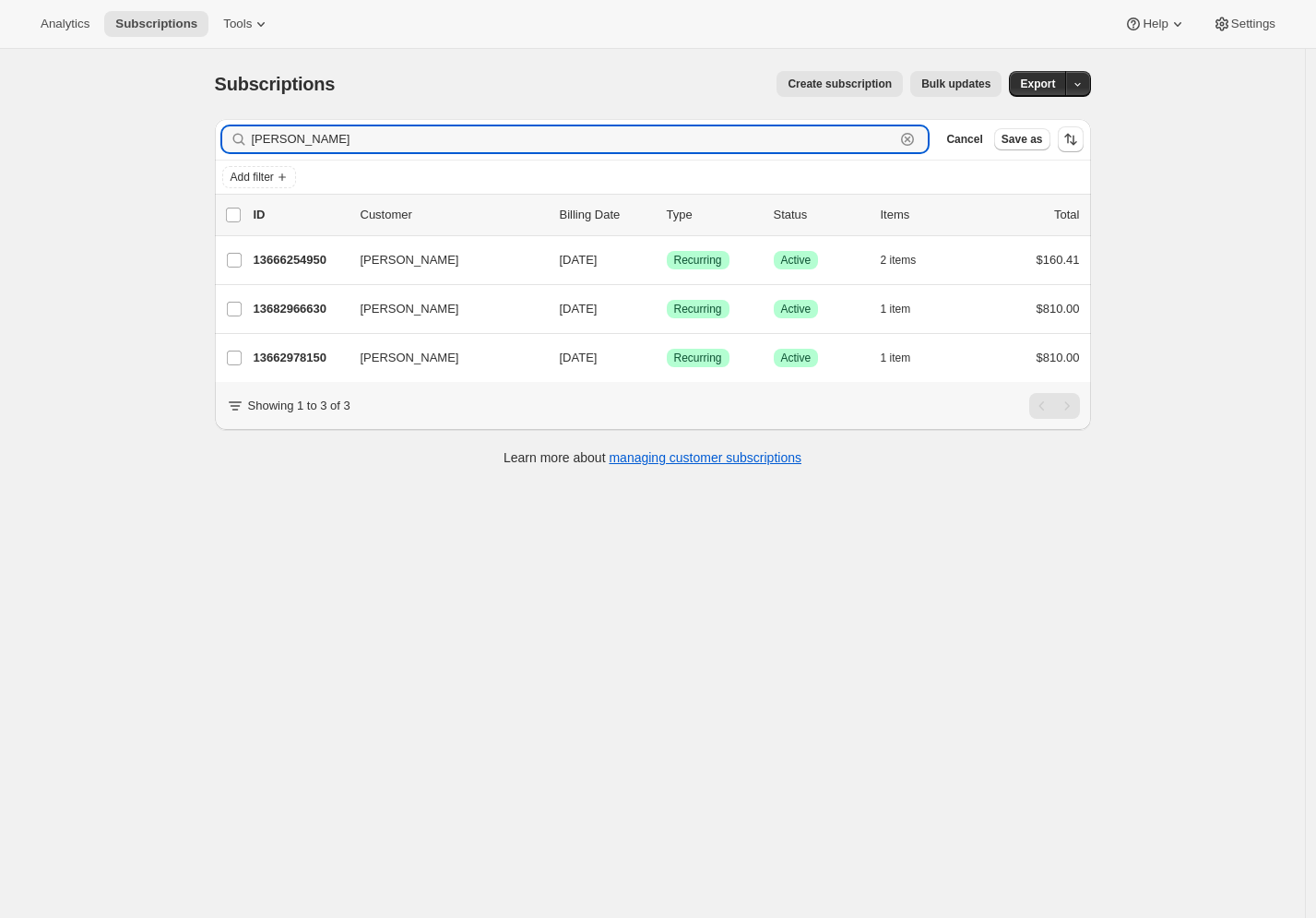
type input "Lesley"
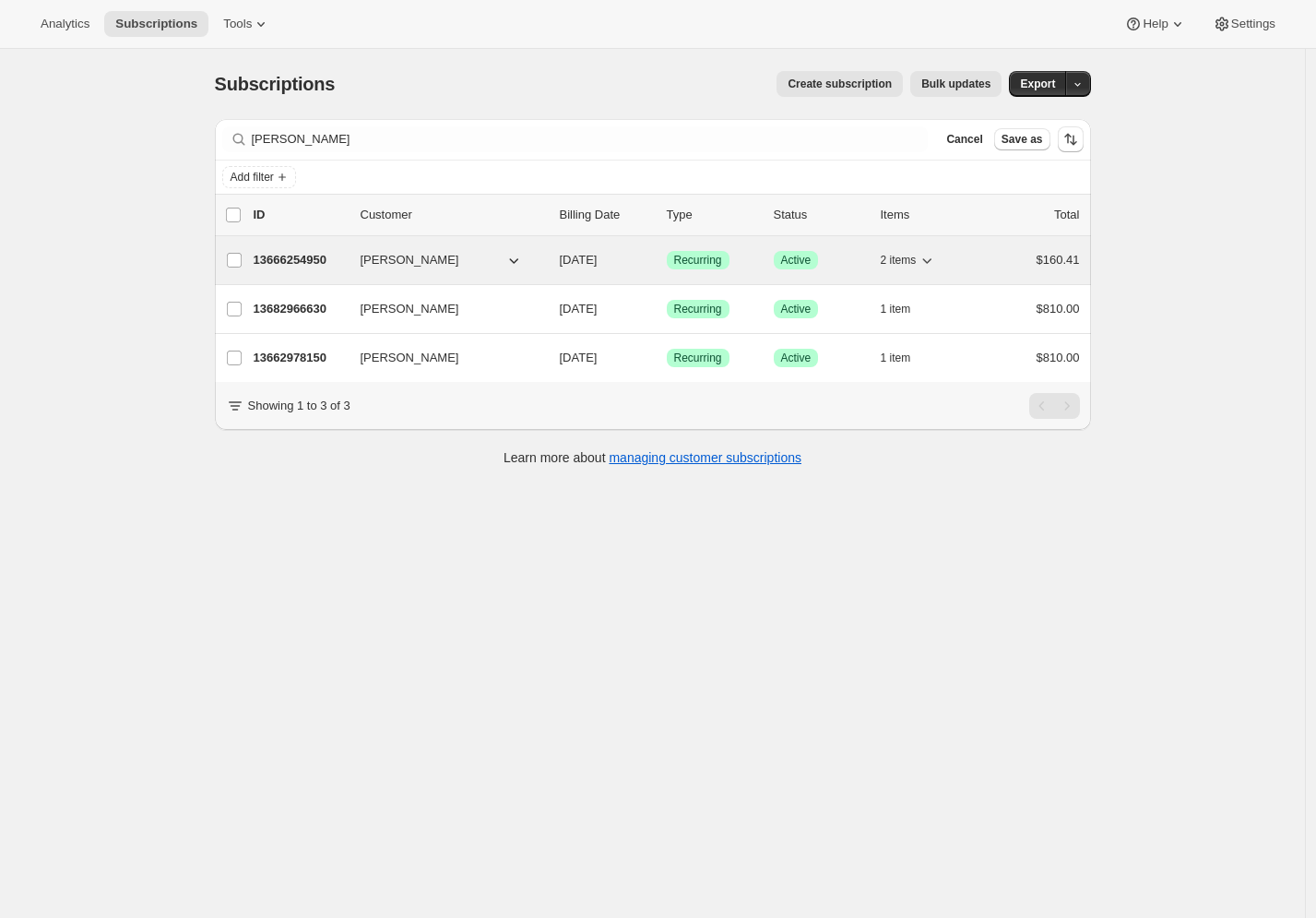
drag, startPoint x: 688, startPoint y: 440, endPoint x: 294, endPoint y: 262, distance: 432.3
click at [294, 262] on p "13666254950" at bounding box center [300, 260] width 92 height 19
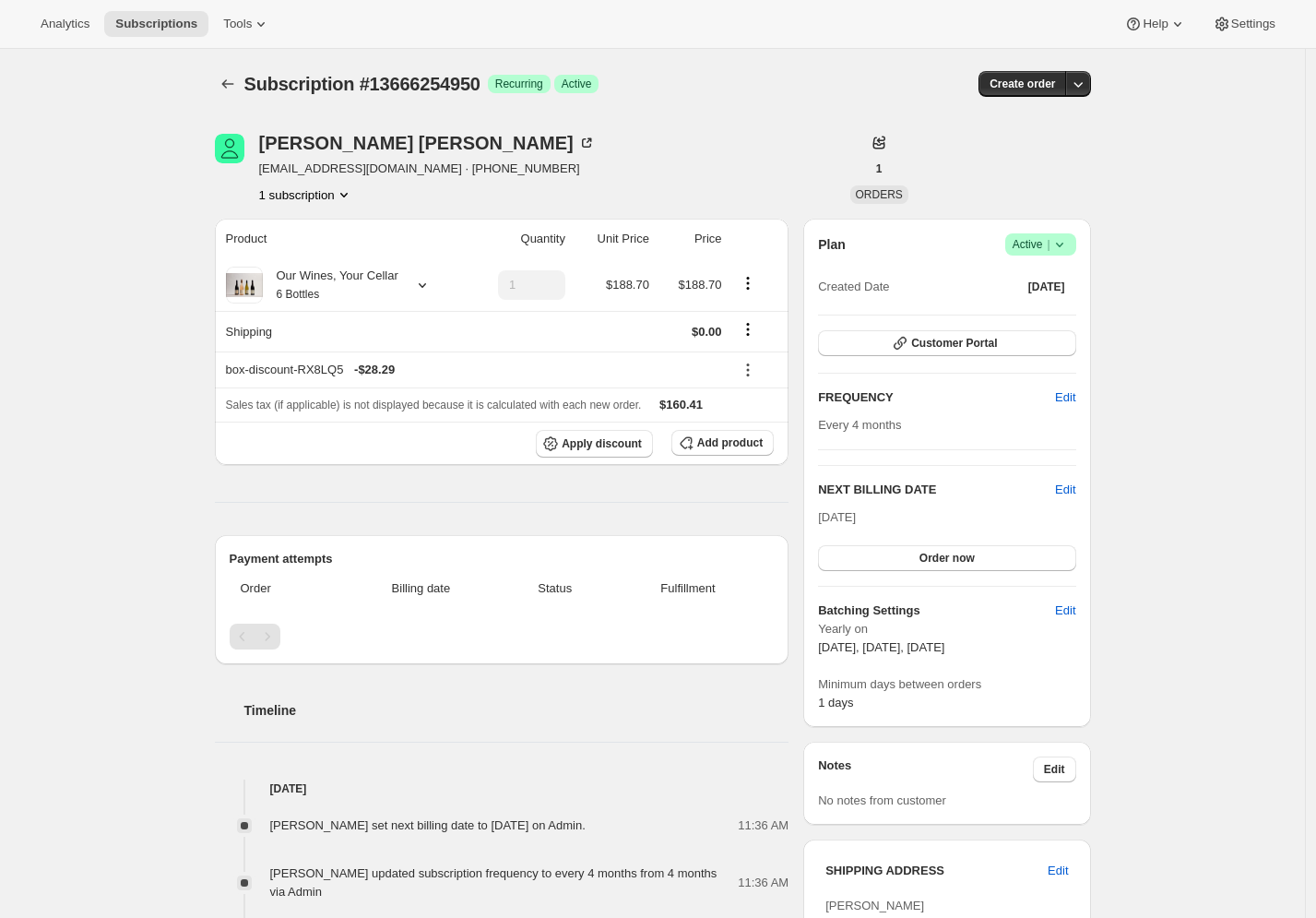
scroll to position [650, 0]
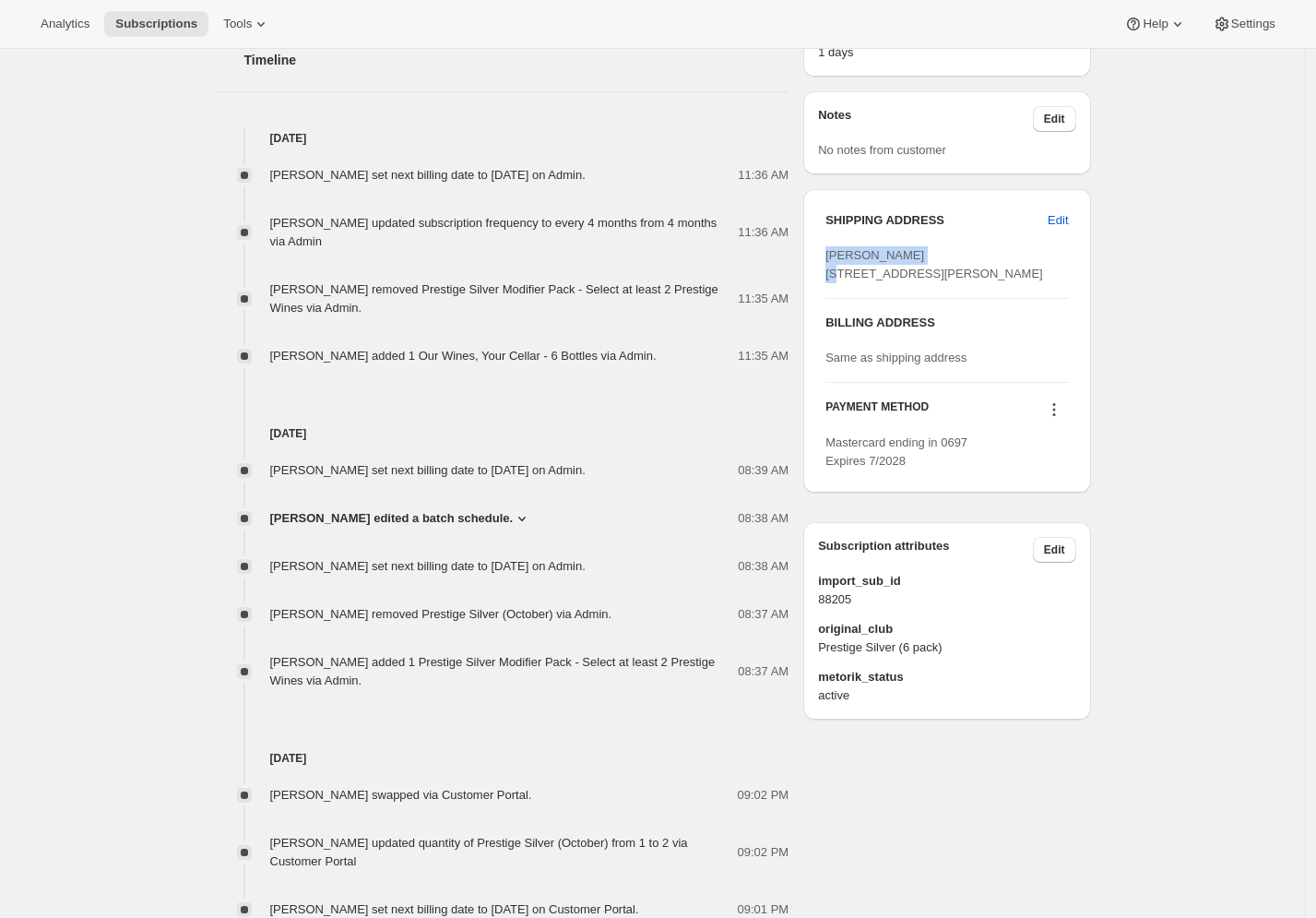
drag, startPoint x: 936, startPoint y: 257, endPoint x: 819, endPoint y: 254, distance: 117.0
click at [819, 254] on div "SHIPPING ADDRESS Edit Lesley Robertson 1 Riverside Lane Tai Tapu Tai Tapu CAN, …" at bounding box center [946, 340] width 287 height 303
copy span "Lesley Robertson"
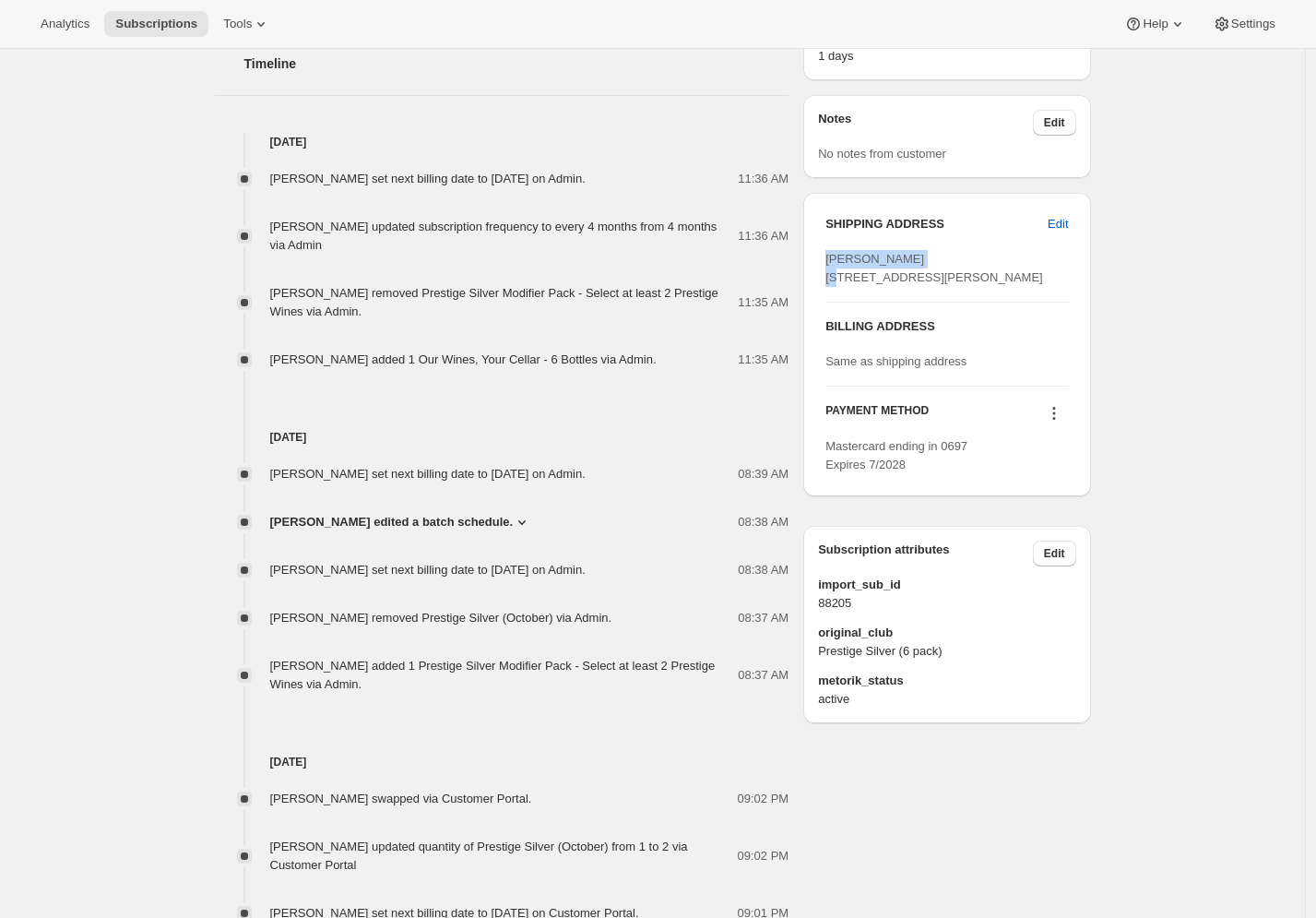
scroll to position [0, 0]
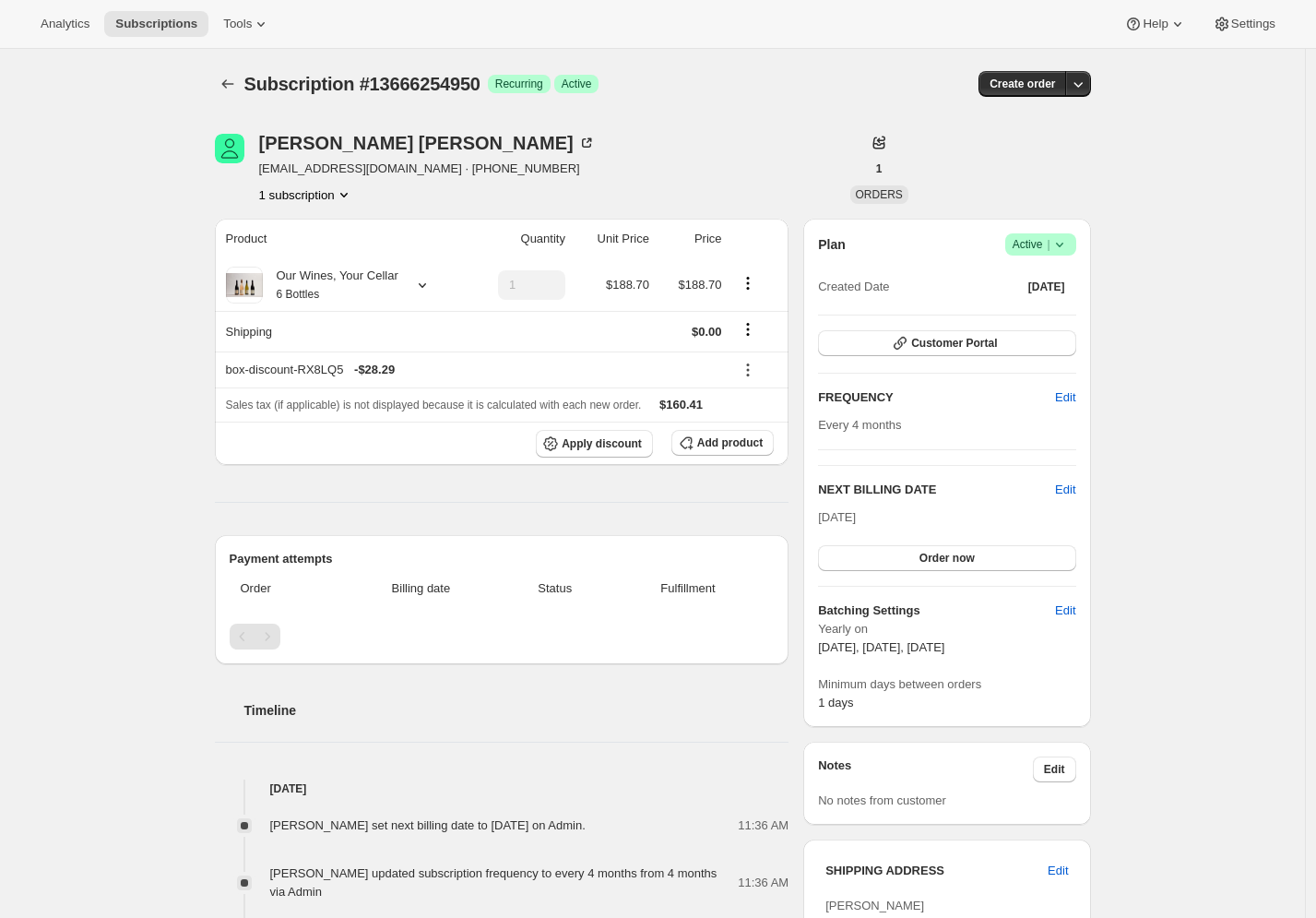
click at [515, 178] on div "Lesley Robertson lesanne.r@xtra.co.nz · +64272324914 1 subscription" at bounding box center [522, 168] width 614 height 70
drag, startPoint x: 500, startPoint y: 170, endPoint x: 394, endPoint y: 164, distance: 106.2
click at [394, 164] on div "Lesley Robertson lesanne.r@xtra.co.nz · +64272324914 1 subscription" at bounding box center [522, 168] width 614 height 70
copy span "+64272324914"
click at [476, 182] on div "Lesley Robertson lesanne.r@xtra.co.nz · +64272324914 1 subscription" at bounding box center [427, 168] width 336 height 70
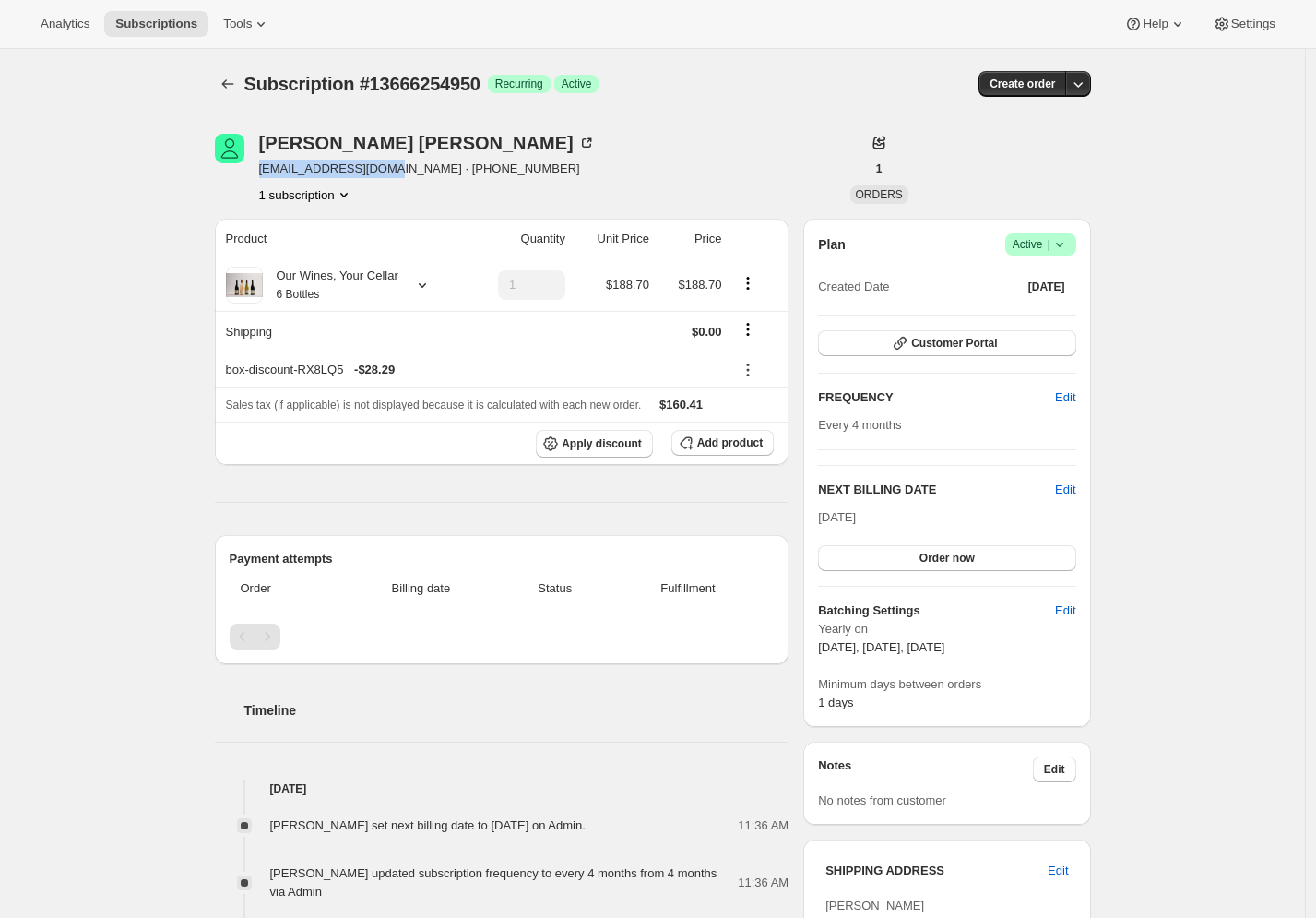
drag, startPoint x: 382, startPoint y: 170, endPoint x: 259, endPoint y: 165, distance: 123.1
click at [259, 165] on div "Lesley Robertson lesanne.r@xtra.co.nz · +64272324914 1 subscription" at bounding box center [522, 168] width 614 height 70
copy span "lesanne.r@xtra.co.nz"
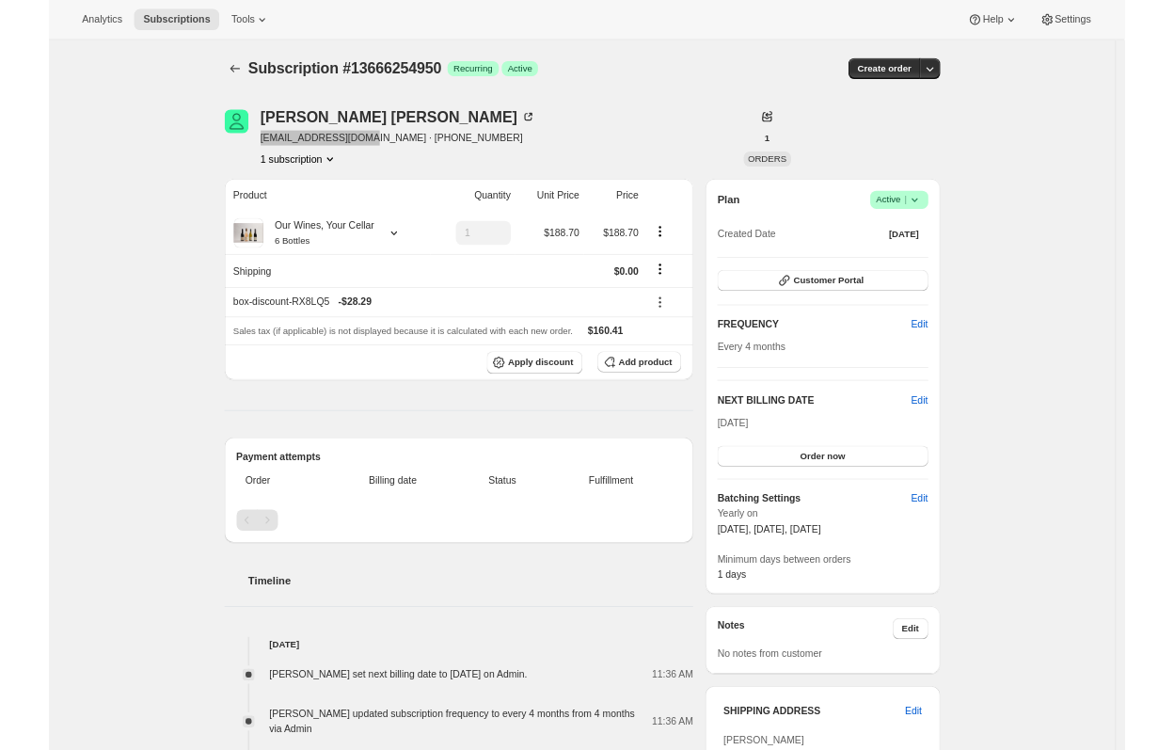
scroll to position [642, 0]
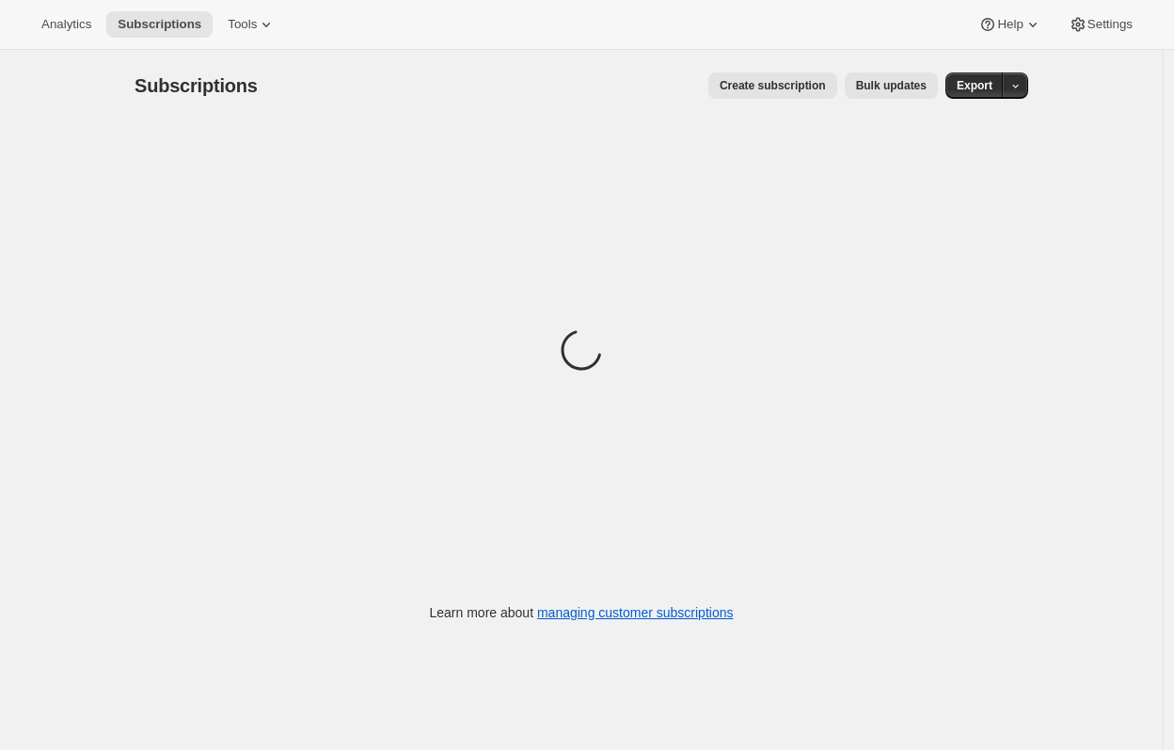
click at [799, 90] on span "Create subscription" at bounding box center [773, 85] width 106 height 15
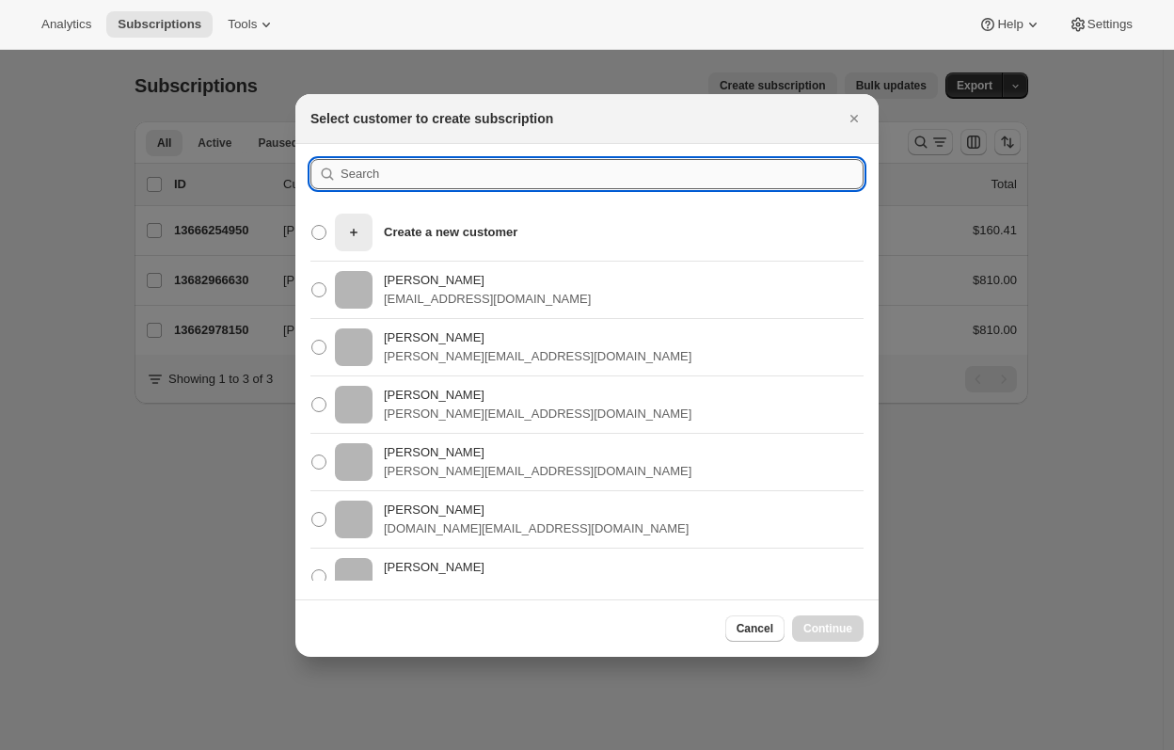
click at [369, 168] on input ":rk4:" at bounding box center [602, 174] width 523 height 30
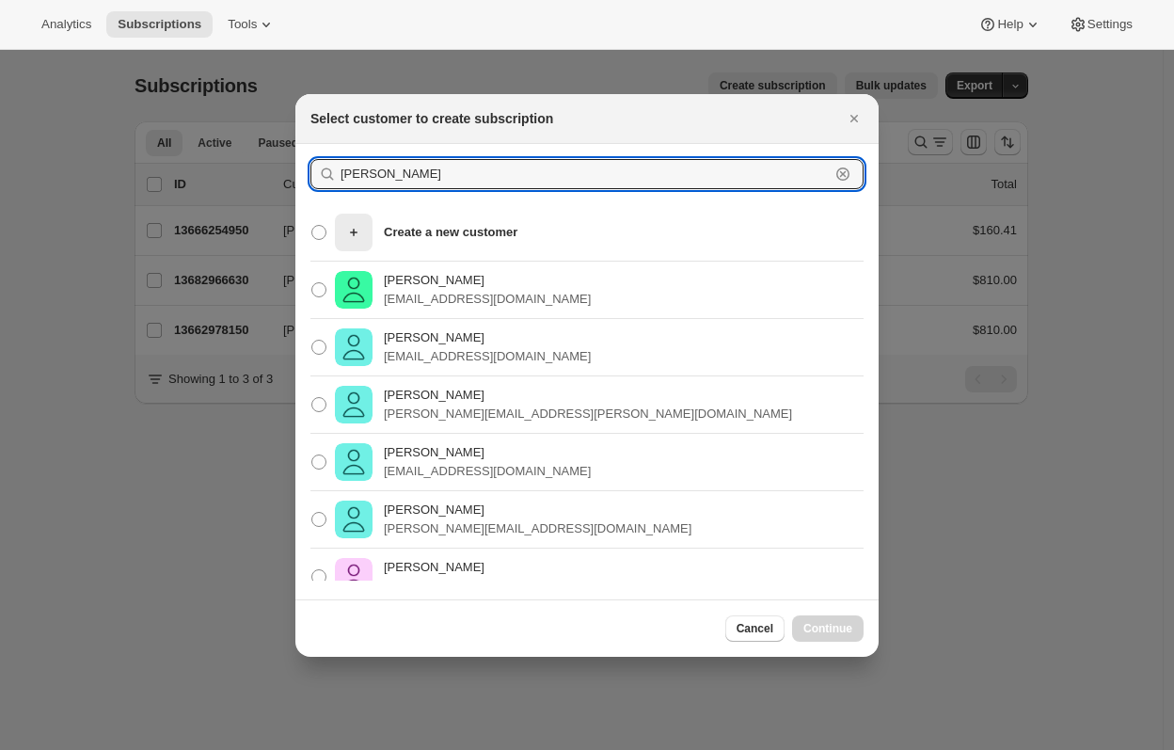
paste input "Stoelhorst"
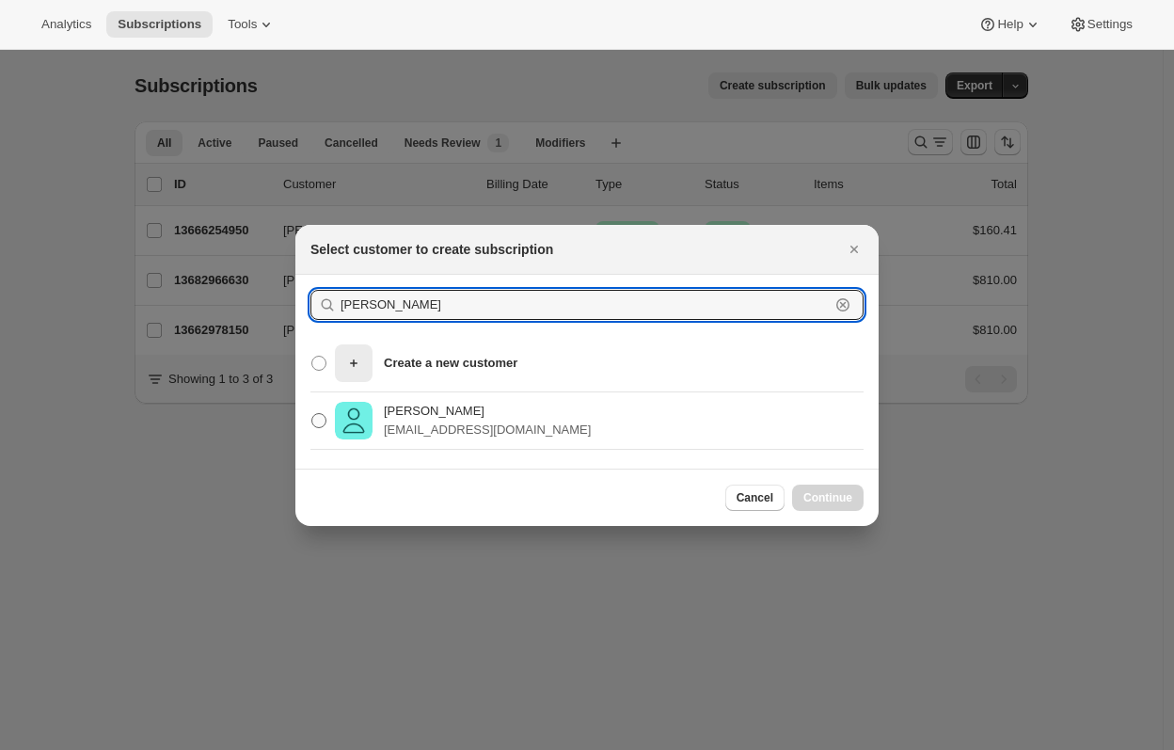
type input "Chris Stoelhorst"
click at [324, 415] on span ":rk4:" at bounding box center [318, 420] width 15 height 15
click at [312, 414] on input "Chris Stoelhorst stoelhorst@xtra.co.nz" at bounding box center [311, 413] width 1 height 1
radio input "true"
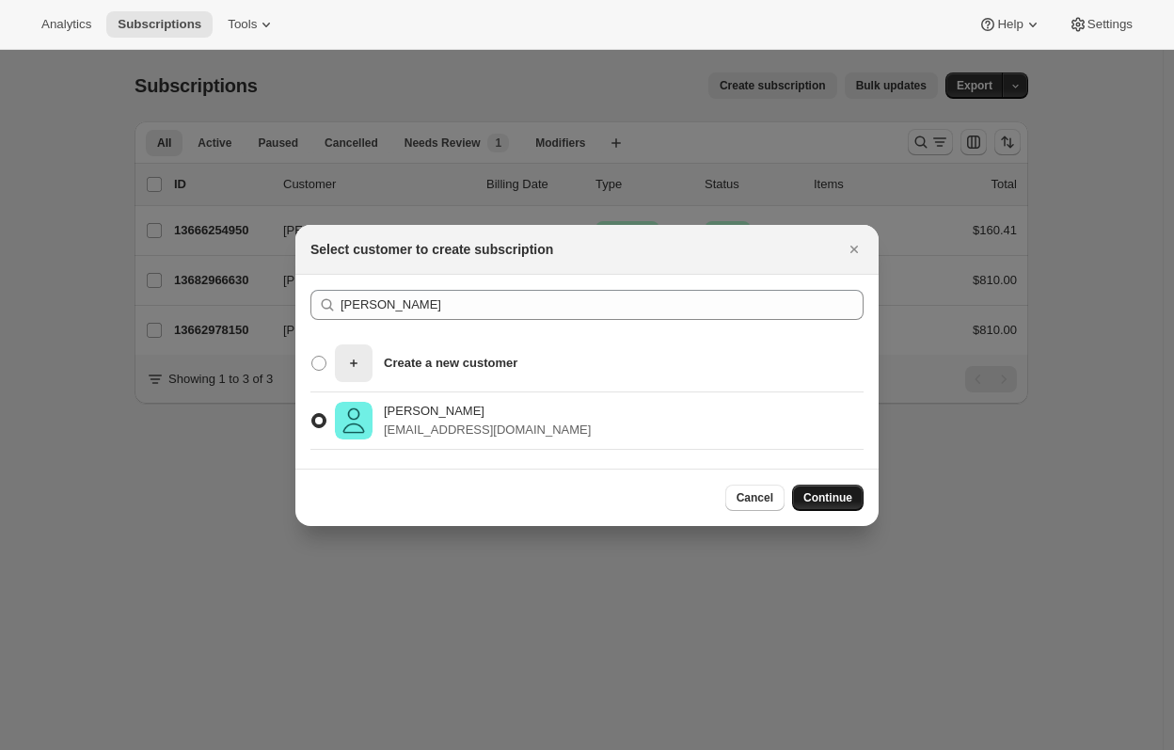
click at [820, 493] on span "Continue" at bounding box center [827, 497] width 49 height 15
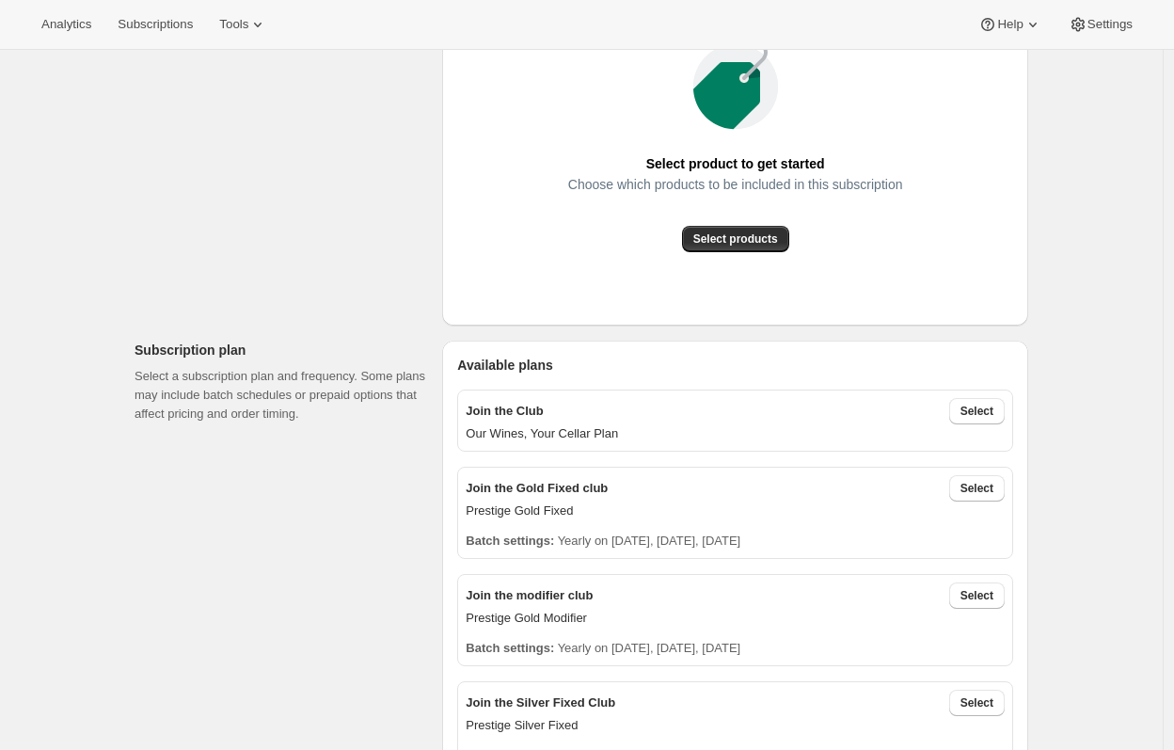
scroll to position [320, 0]
click at [735, 242] on span "Select products" at bounding box center [735, 239] width 85 height 15
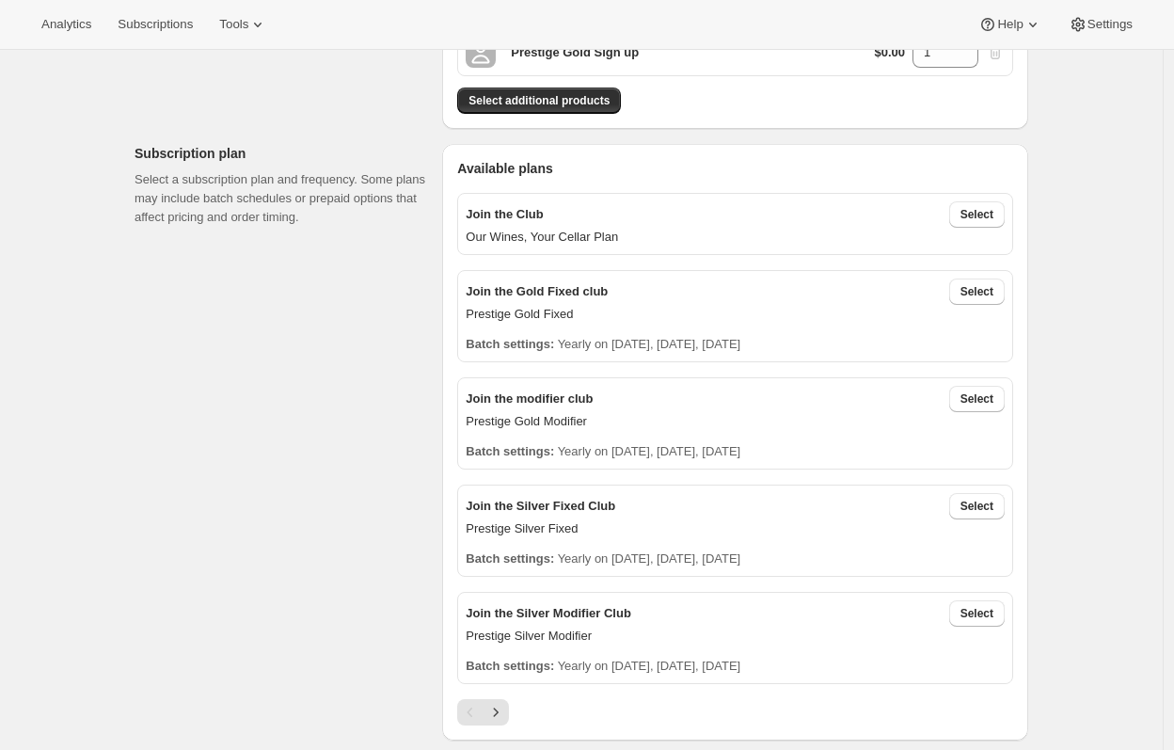
scroll to position [326, 0]
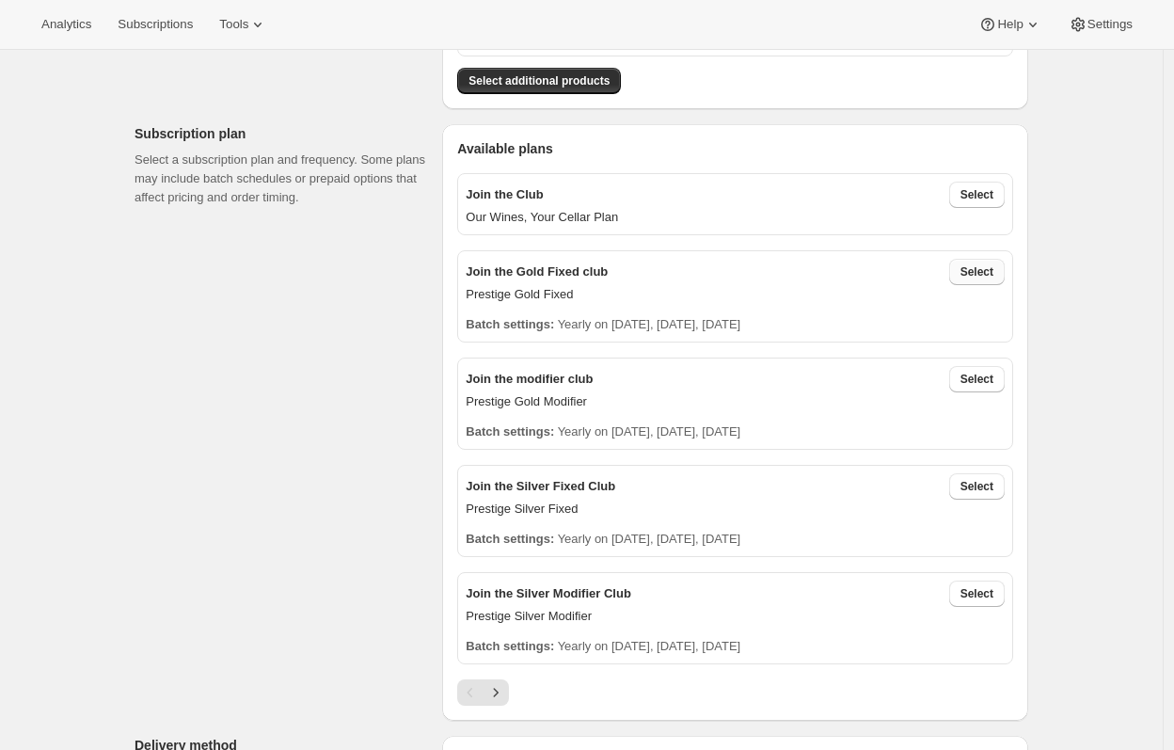
click at [1004, 271] on button "Select" at bounding box center [977, 272] width 56 height 26
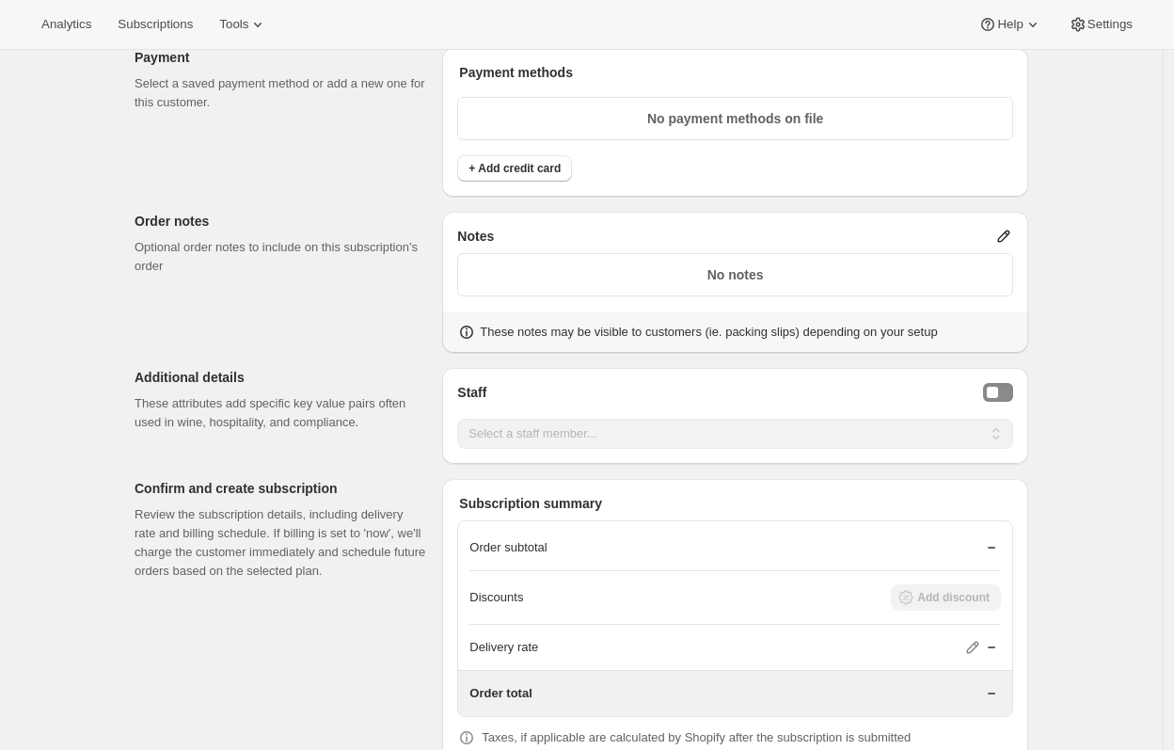
scroll to position [1300, 0]
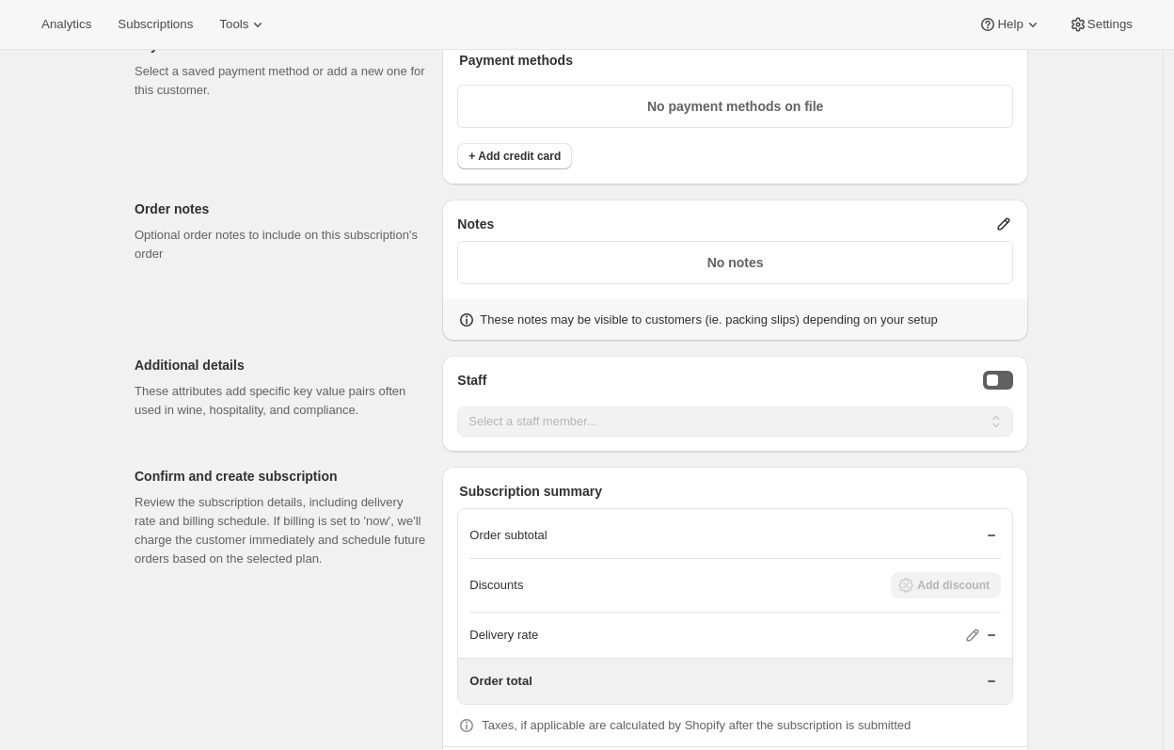
click at [1004, 374] on button "Staff Selector" at bounding box center [998, 380] width 30 height 19
select select "associate-0"
click at [408, 373] on div "Additional details These attributes add specific key value pairs often used in …" at bounding box center [281, 388] width 293 height 64
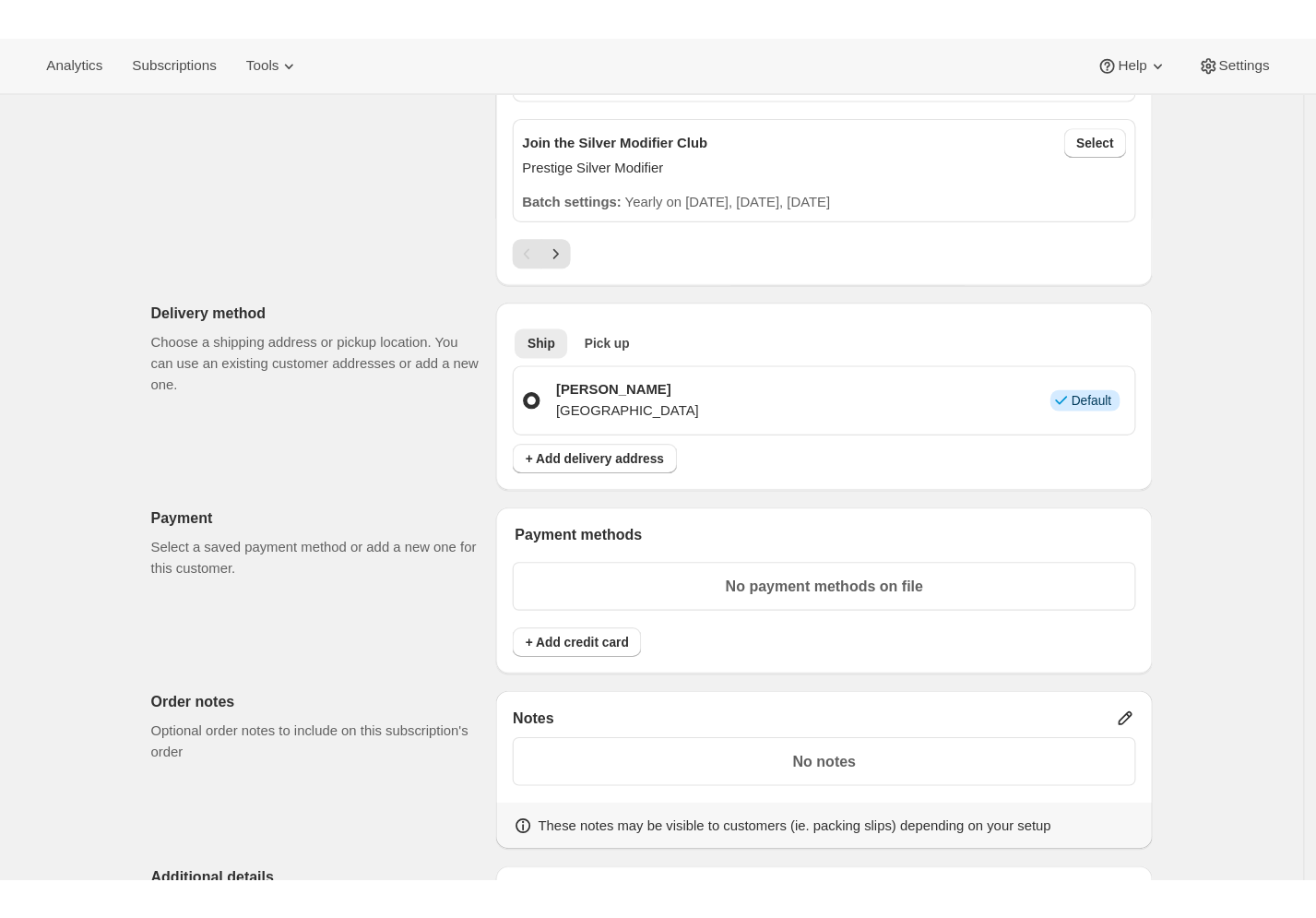
scroll to position [895, 0]
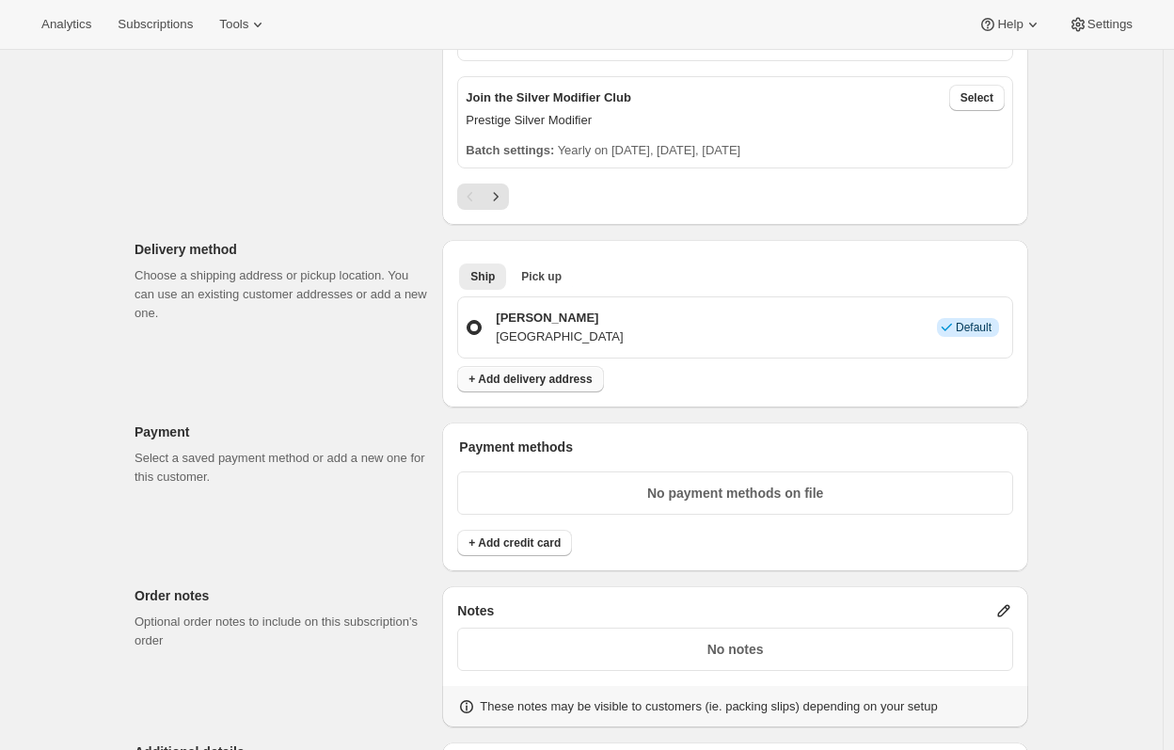
click at [500, 373] on span "+ Add delivery address" at bounding box center [529, 379] width 123 height 15
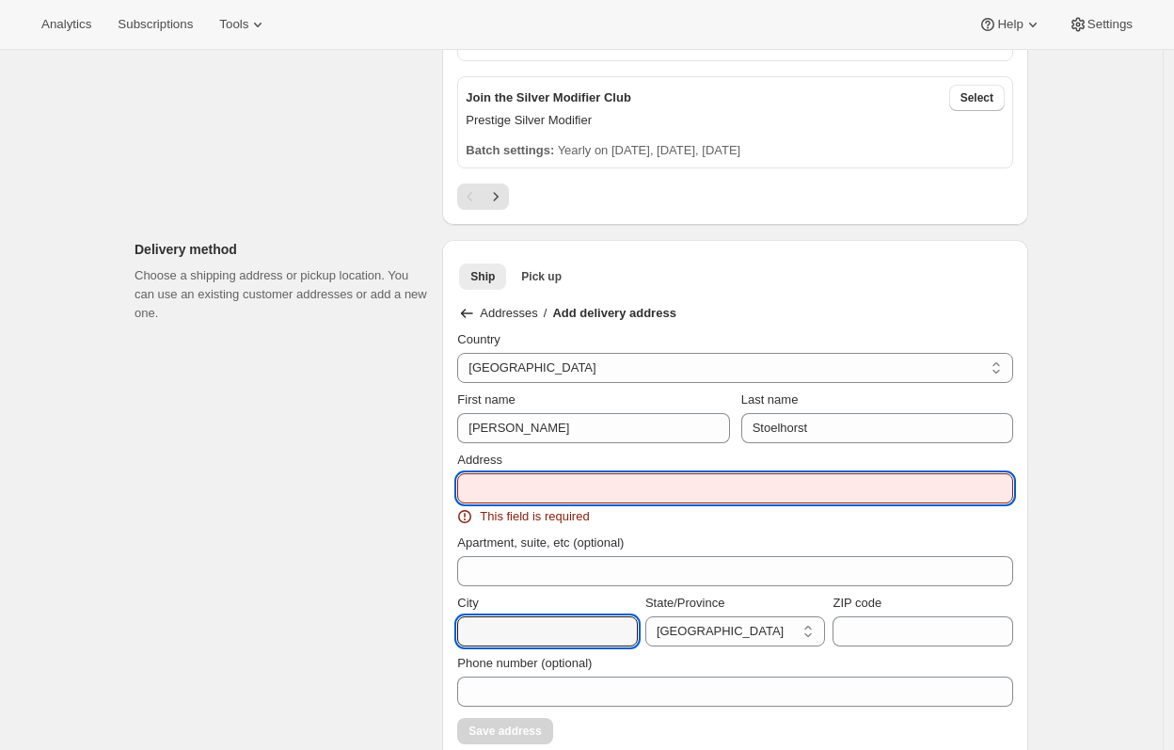
click at [613, 481] on input "Address" at bounding box center [735, 488] width 556 height 30
